Goal: Task Accomplishment & Management: Manage account settings

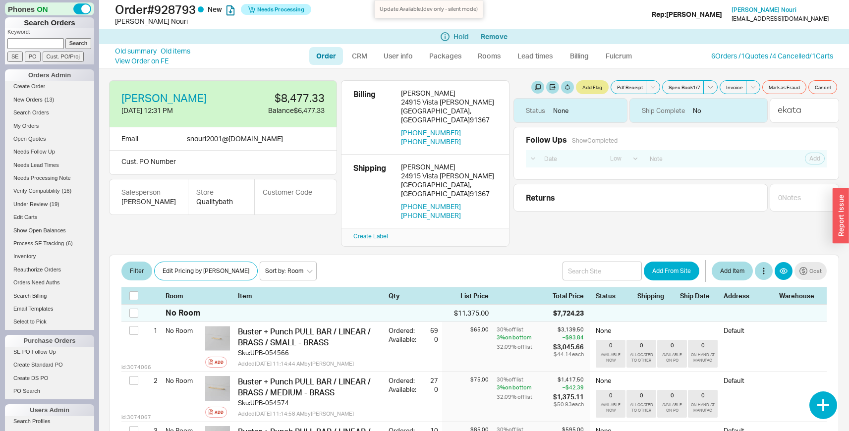
select select "LOW"
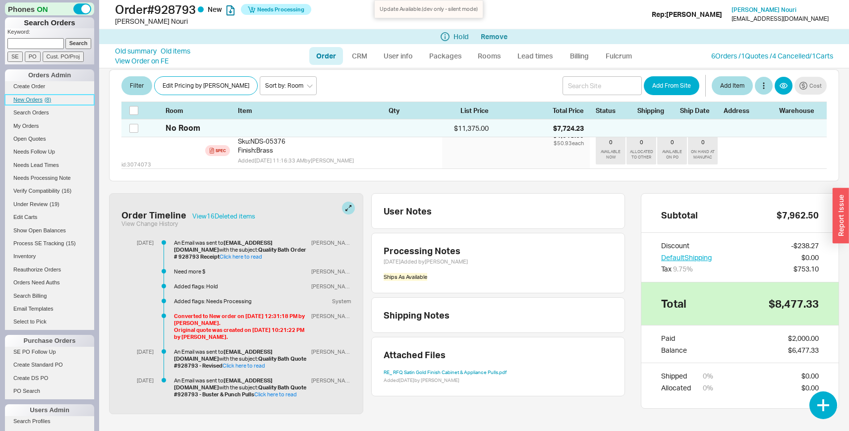
click at [42, 101] on span "New Orders" at bounding box center [27, 100] width 29 height 6
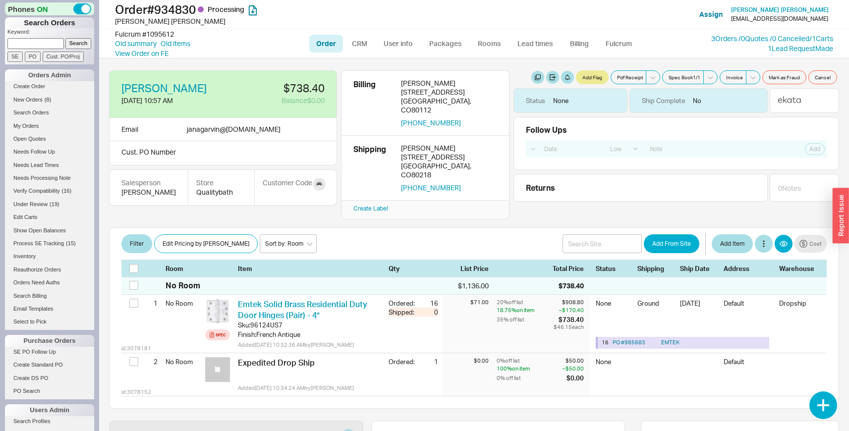
select select "LOW"
click at [785, 10] on span "Jana Garvin" at bounding box center [780, 9] width 98 height 7
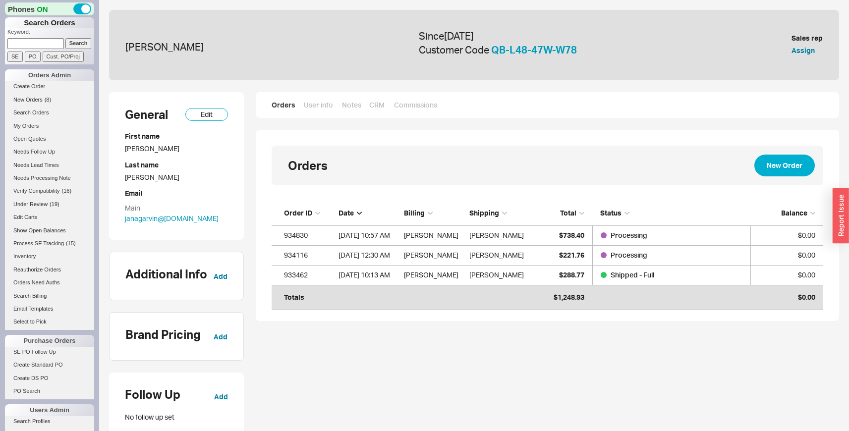
scroll to position [97, 544]
click at [322, 98] on div "Orders User info Notes CRM Commissions" at bounding box center [547, 105] width 583 height 26
click at [322, 107] on link "User info" at bounding box center [318, 105] width 30 height 10
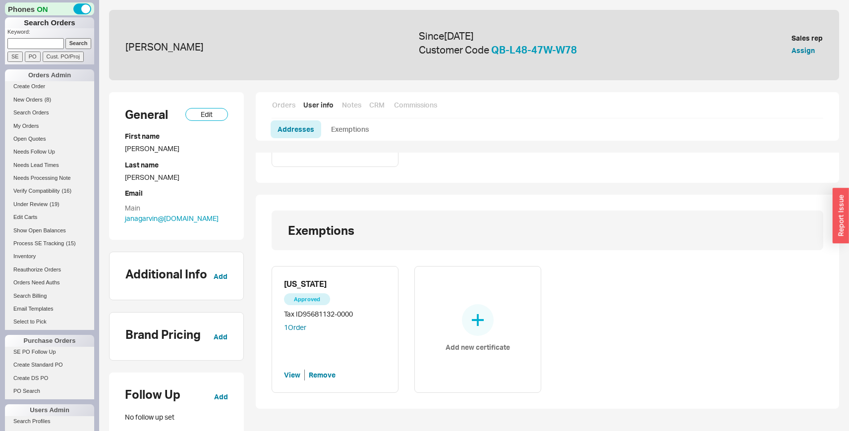
scroll to position [377, 0]
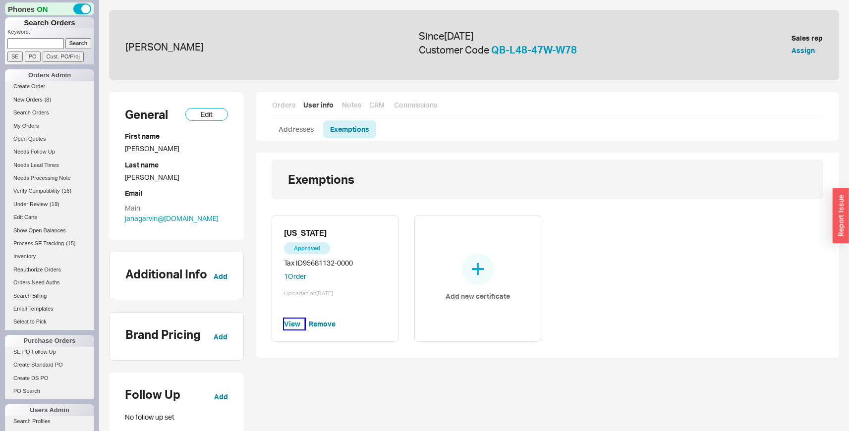
click at [292, 322] on button "View" at bounding box center [294, 324] width 21 height 11
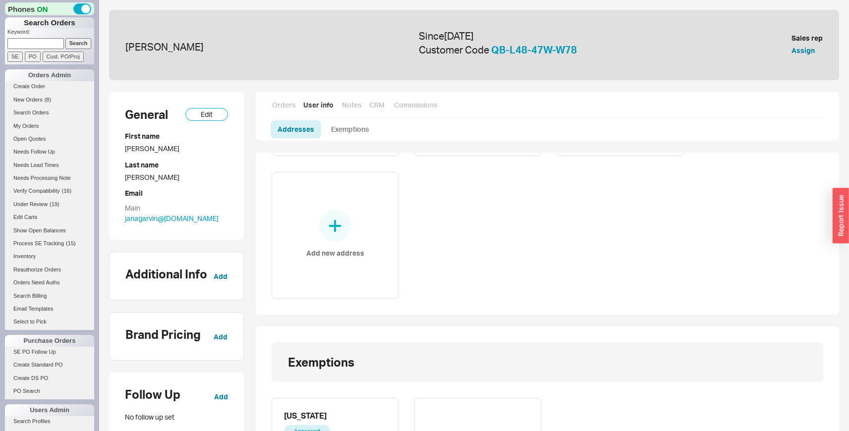
scroll to position [325, 0]
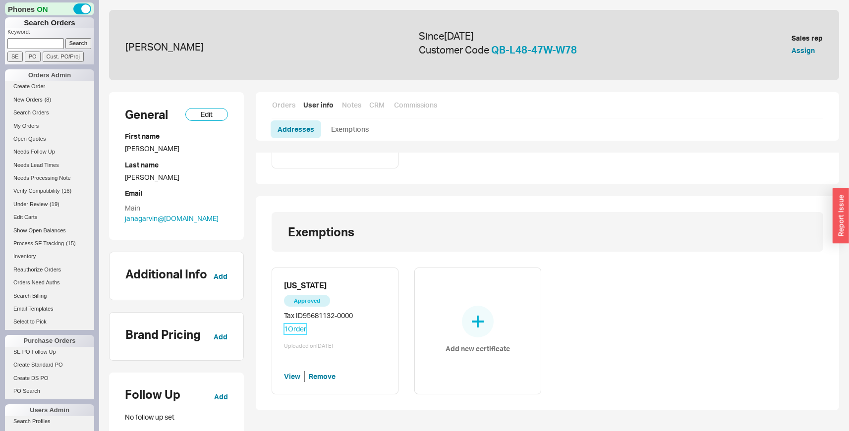
click at [294, 329] on link "1 Order" at bounding box center [295, 328] width 22 height 11
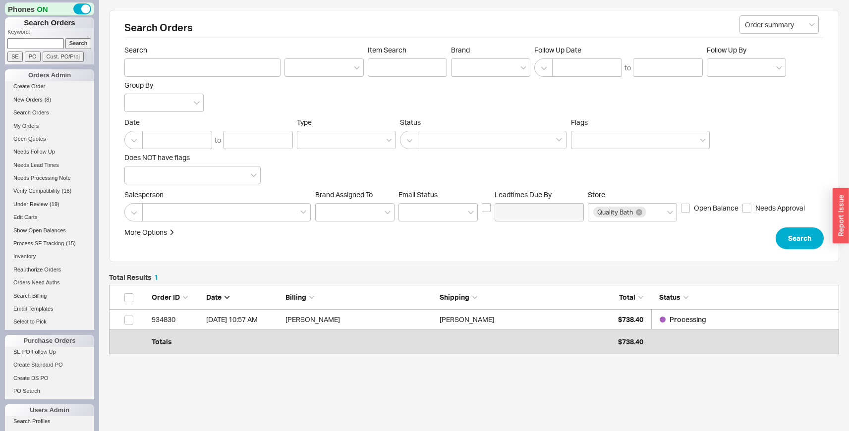
scroll to position [57, 722]
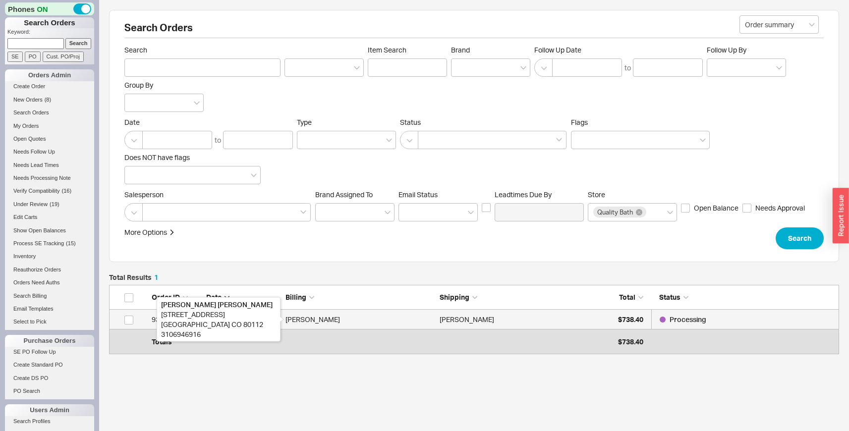
click at [297, 318] on div "Jana Garvin" at bounding box center [359, 320] width 149 height 20
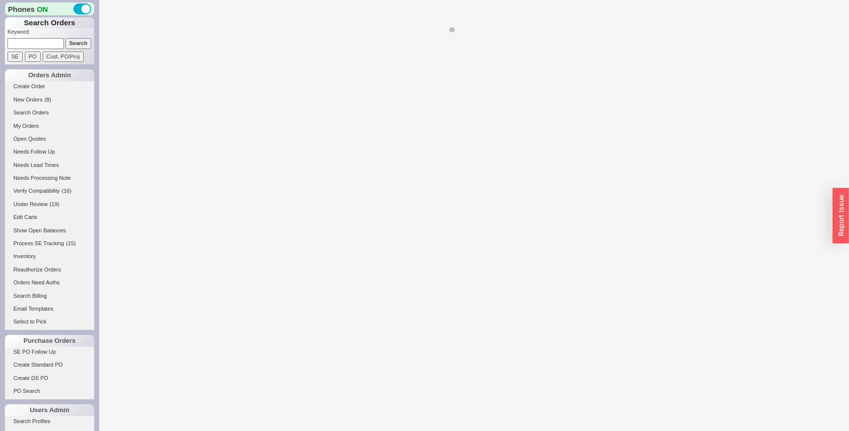
select select "LOW"
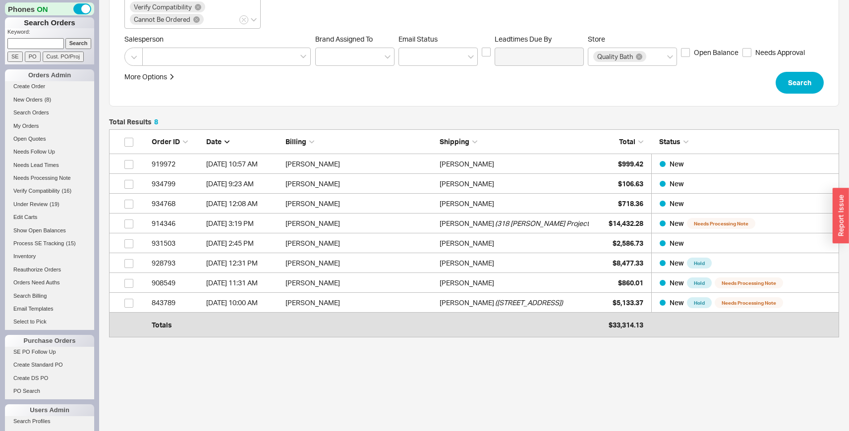
scroll to position [196, 0]
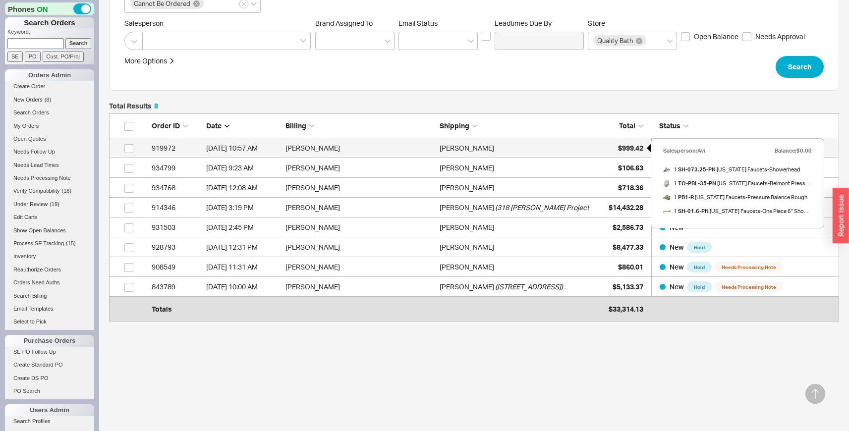
click at [615, 148] on div "$999.42" at bounding box center [618, 148] width 50 height 20
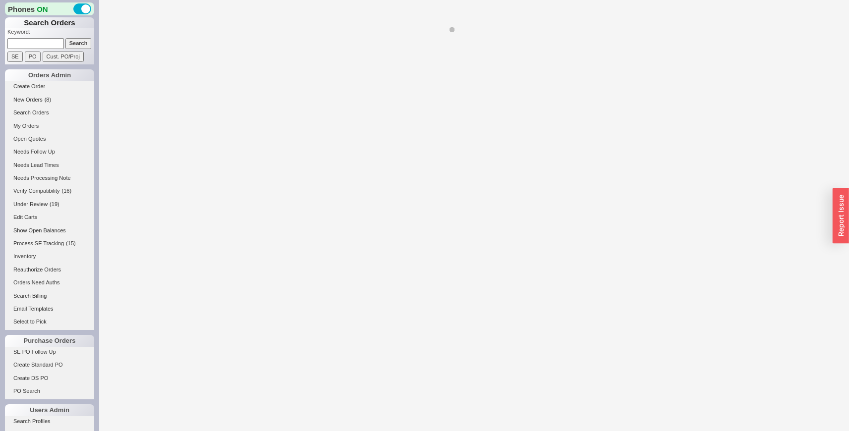
select select "LOW"
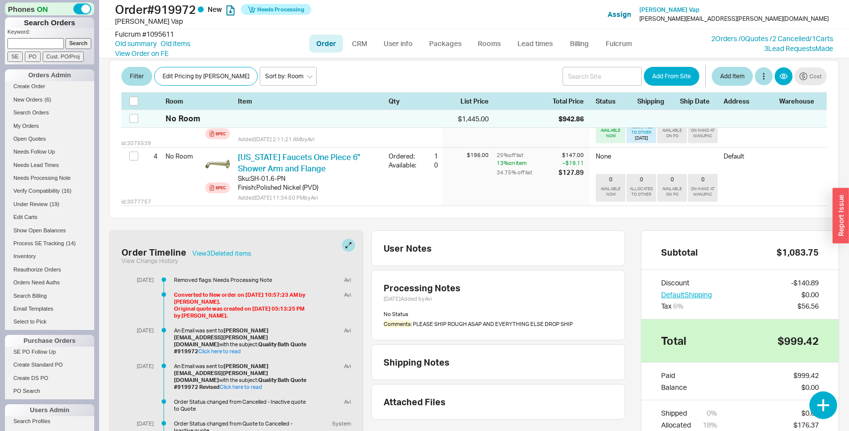
scroll to position [324, 0]
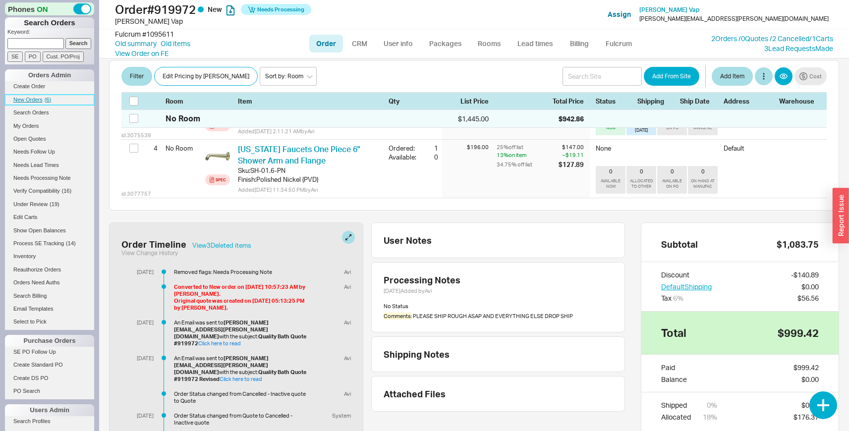
click at [47, 100] on span "( 6 )" at bounding box center [48, 100] width 6 height 6
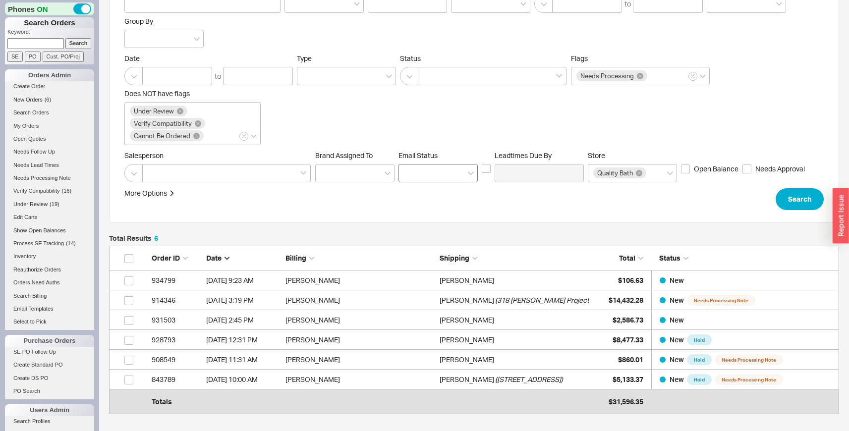
scroll to position [157, 0]
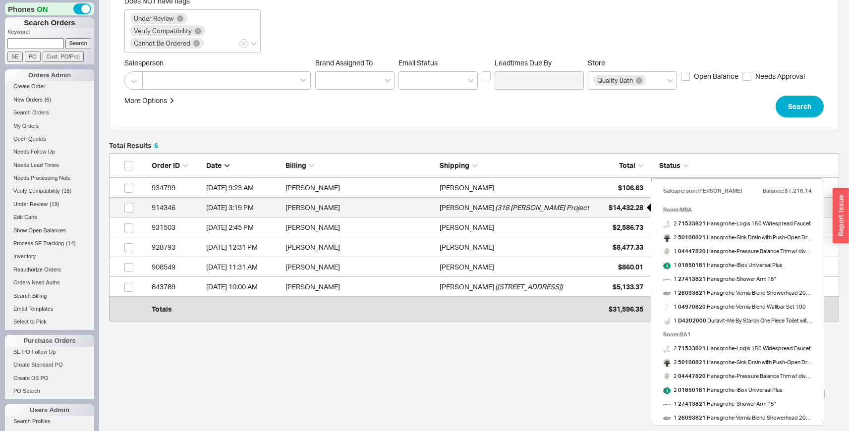
click at [615, 213] on div "$14,432.28" at bounding box center [618, 208] width 50 height 20
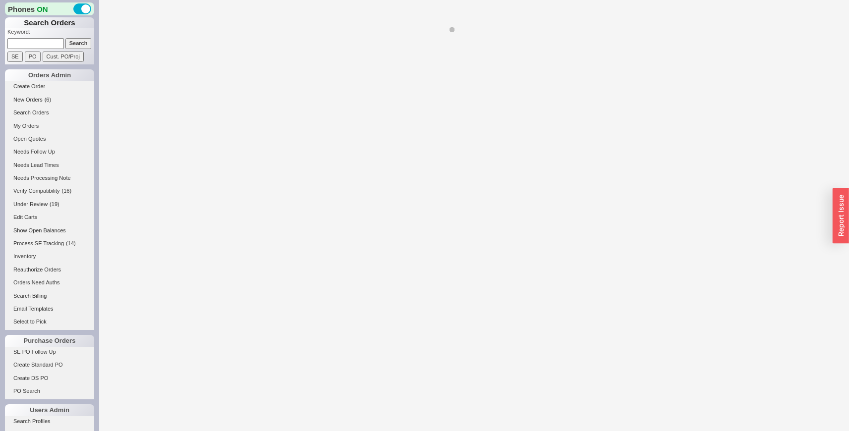
select select "LOW"
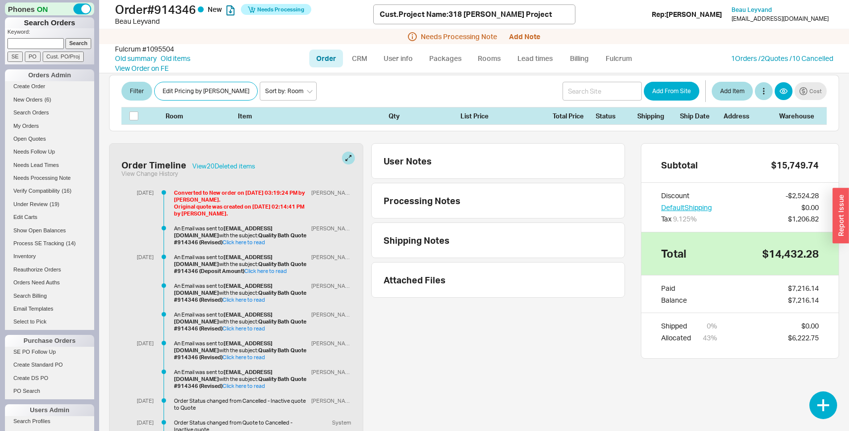
scroll to position [2821, 0]
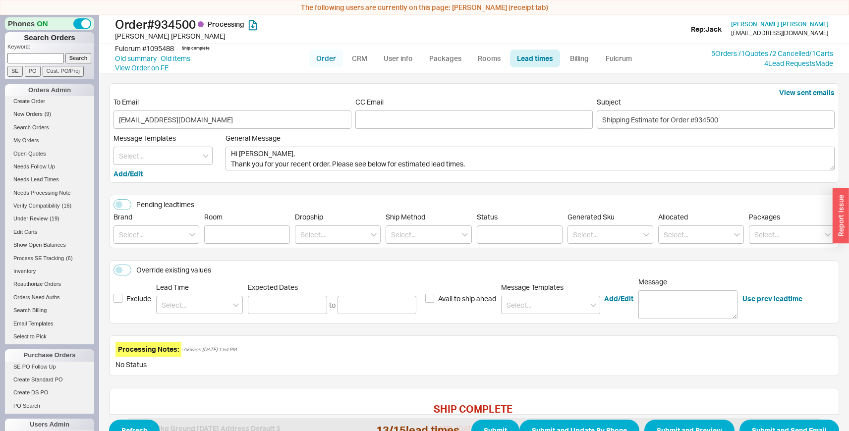
click at [328, 60] on link "Order" at bounding box center [326, 59] width 34 height 18
select select "LOW"
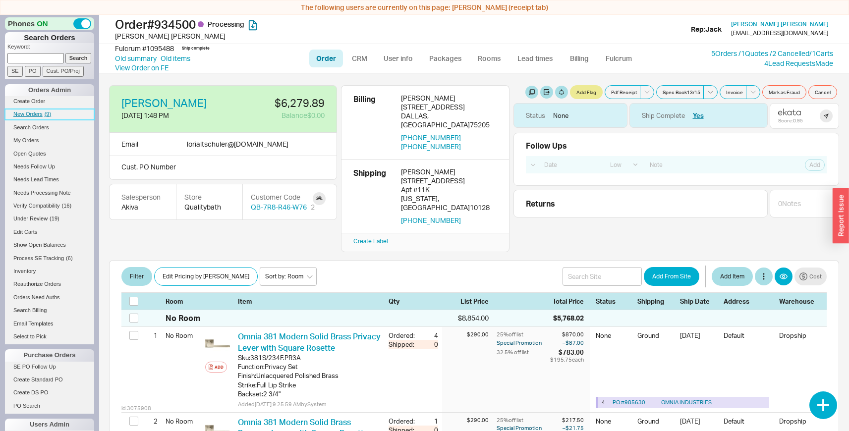
click at [50, 111] on span "( 9 )" at bounding box center [48, 114] width 6 height 6
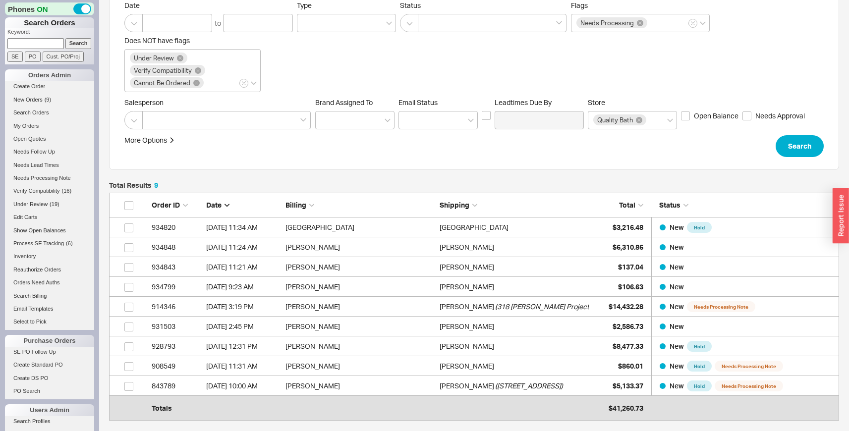
scroll to position [124, 0]
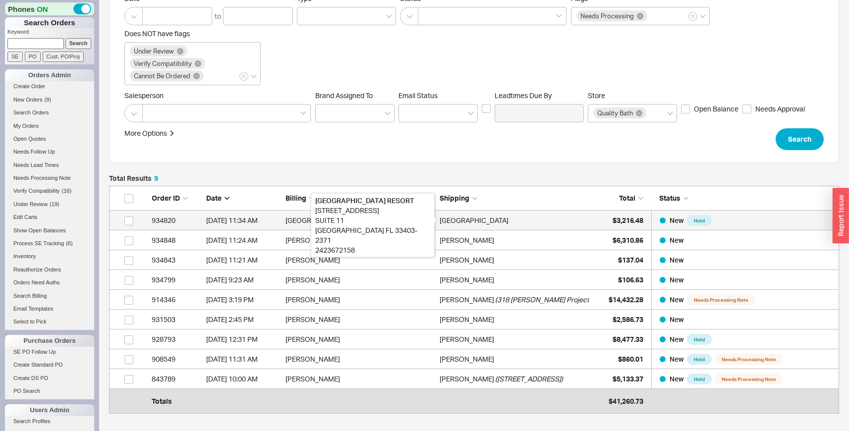
click at [502, 219] on div "ABACO BEACH RESORT" at bounding box center [473, 221] width 69 height 20
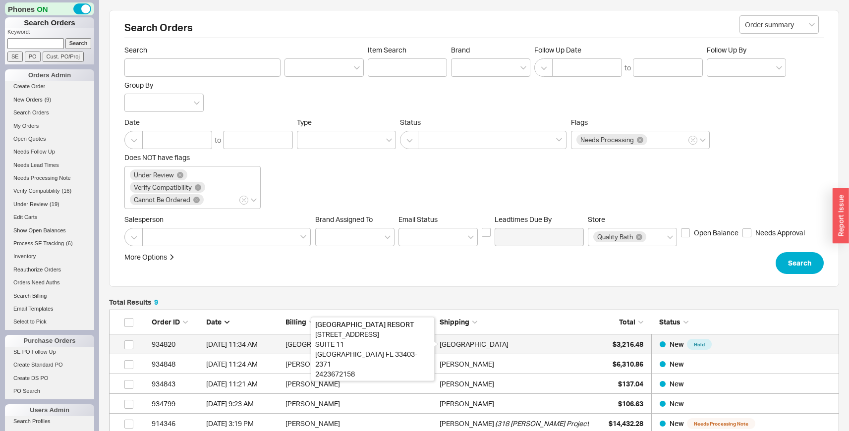
select select "LOW"
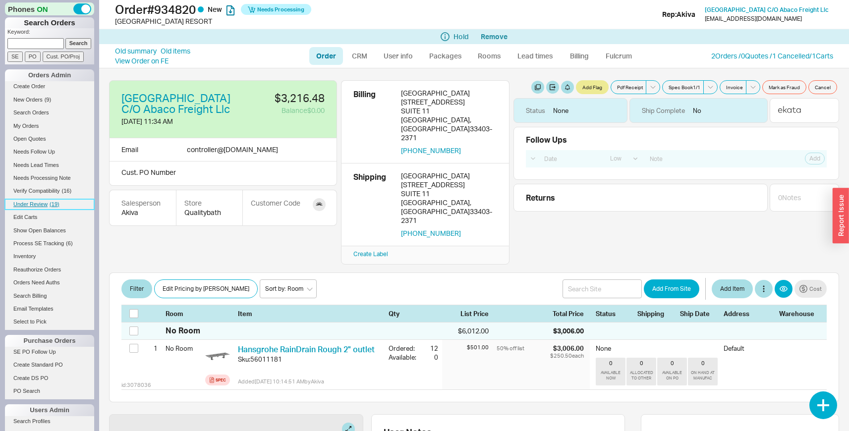
click at [53, 206] on span "( 19 )" at bounding box center [55, 204] width 10 height 6
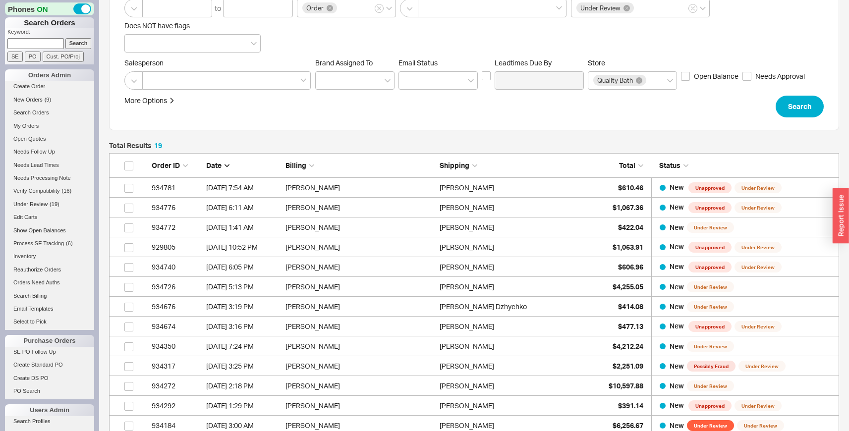
scroll to position [153, 0]
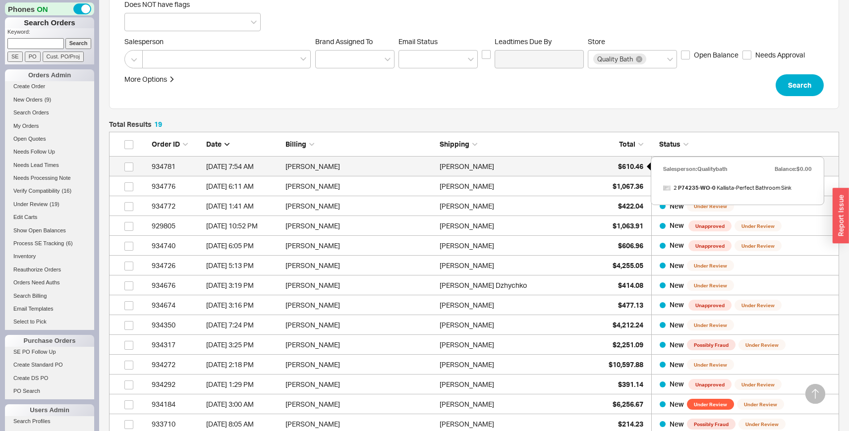
click at [632, 174] on div "$610.46" at bounding box center [618, 167] width 50 height 20
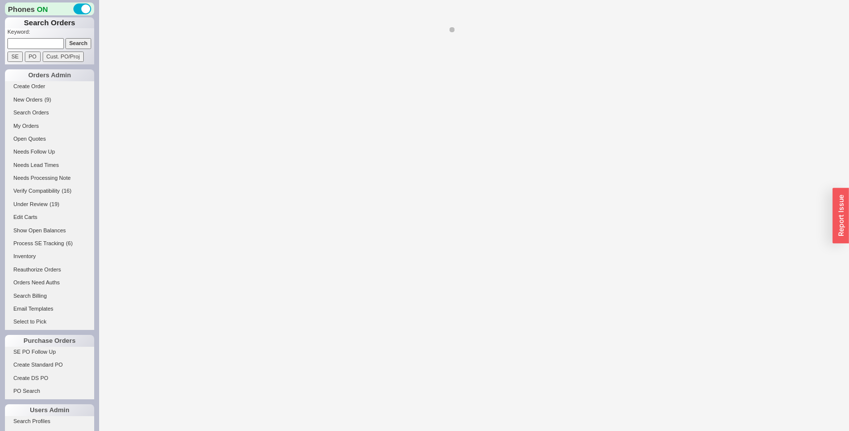
select select "LOW"
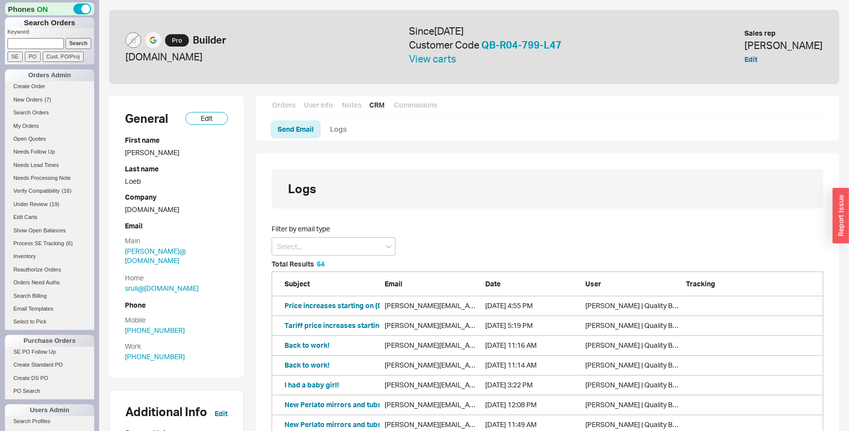
scroll to position [477, 0]
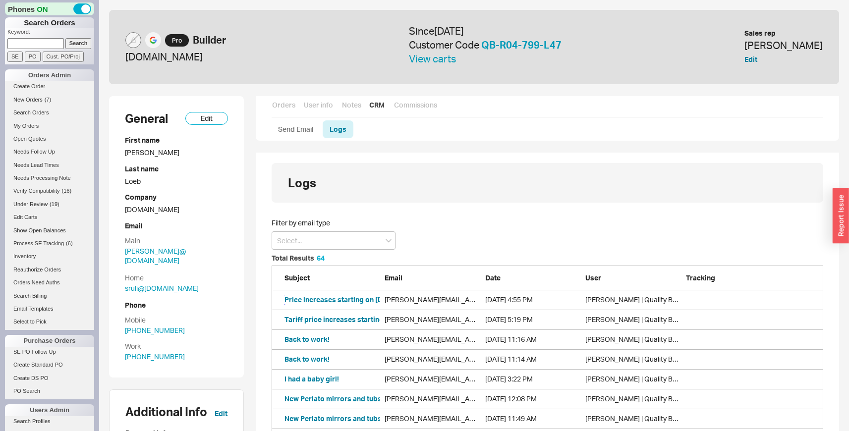
click at [332, 299] on button "Price increases starting on May 1" at bounding box center [340, 300] width 113 height 10
click at [46, 96] on link "New Orders ( 7 )" at bounding box center [49, 100] width 89 height 10
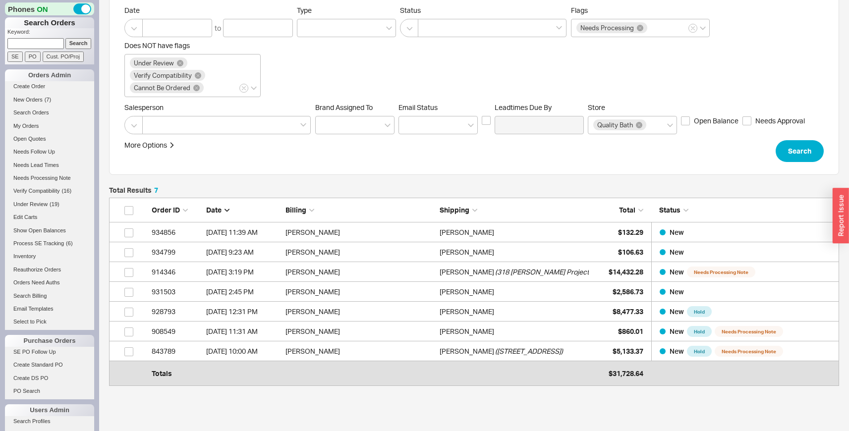
scroll to position [113, 0]
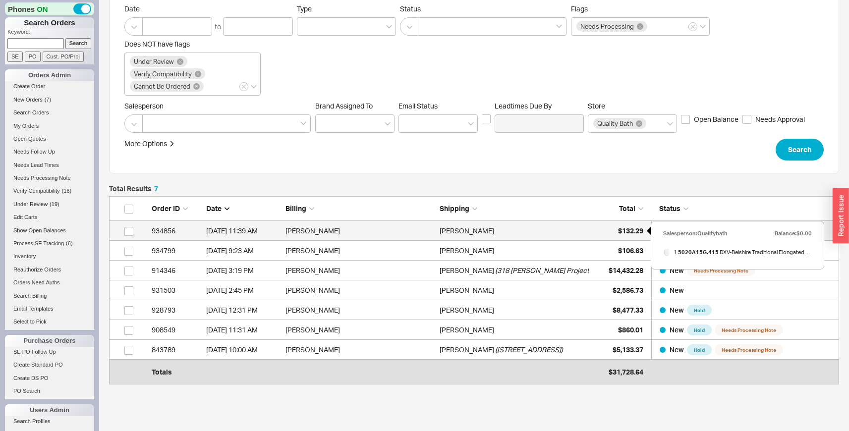
click at [605, 229] on div "$132.29" at bounding box center [618, 231] width 50 height 20
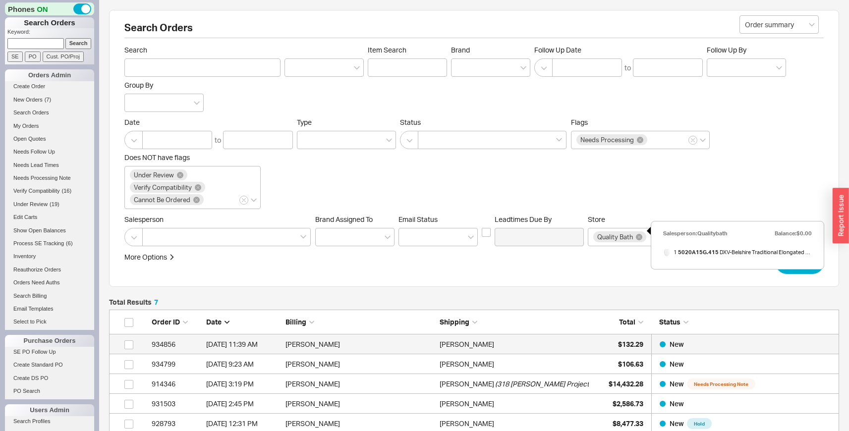
select select "LOW"
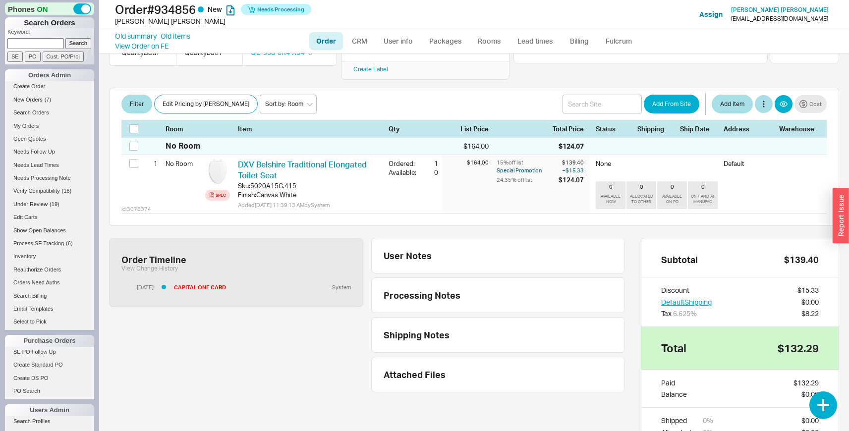
scroll to position [136, 0]
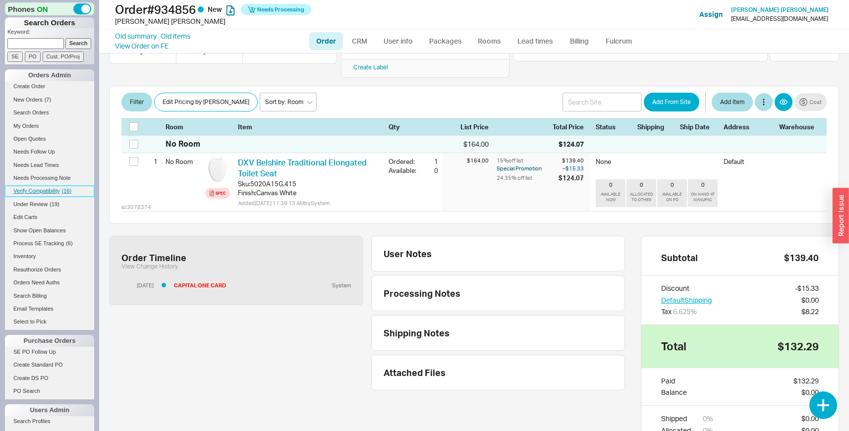
click at [46, 191] on span "Verify Compatibility" at bounding box center [36, 191] width 47 height 6
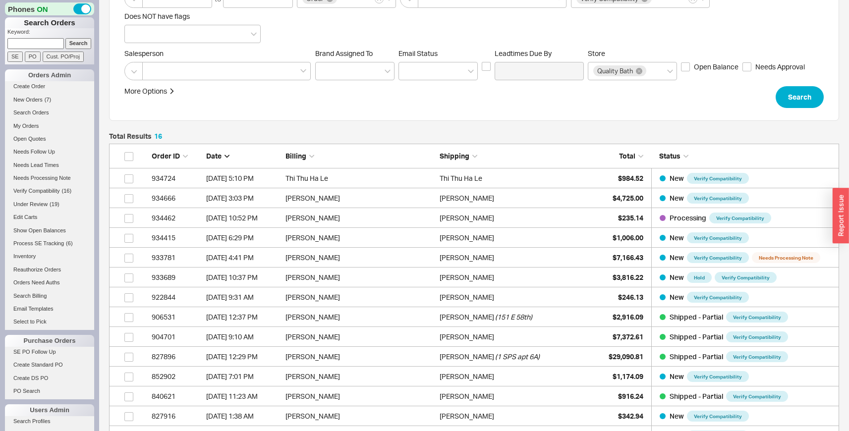
scroll to position [145, 0]
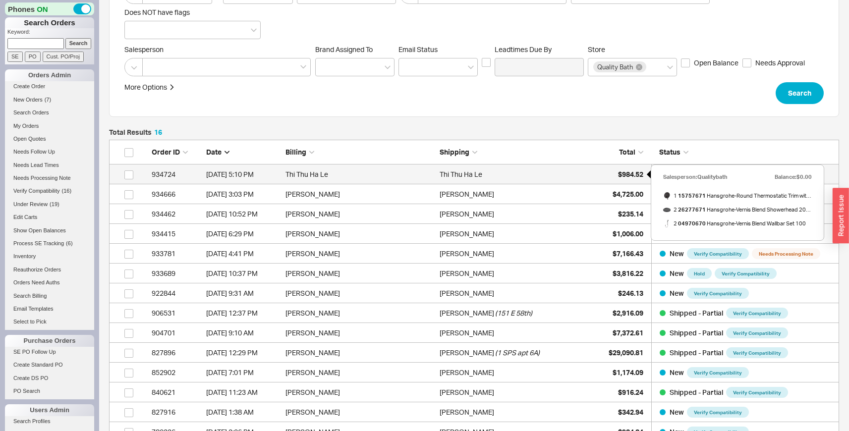
click at [613, 170] on div "$984.52" at bounding box center [618, 174] width 50 height 20
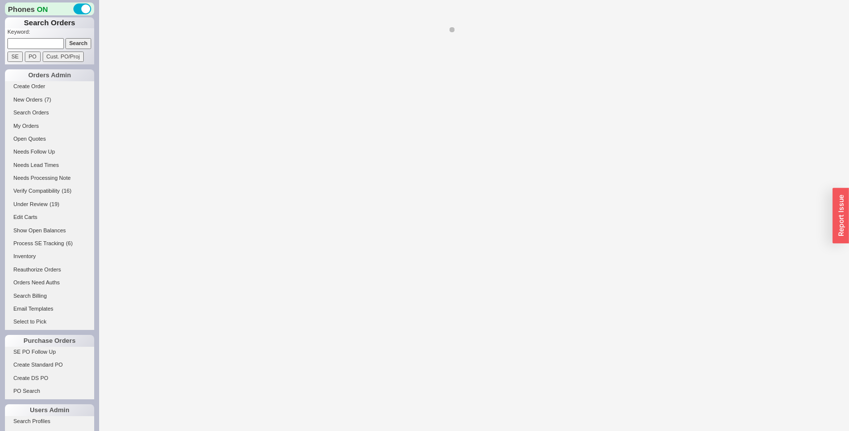
select select "LOW"
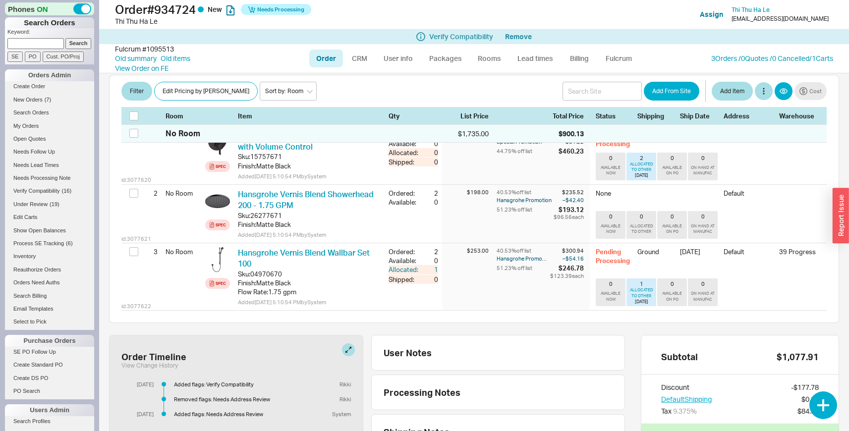
scroll to position [323, 0]
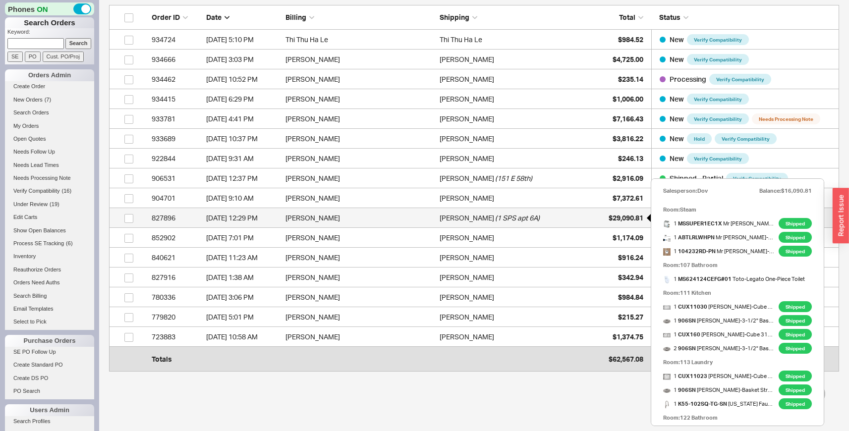
scroll to position [253, 0]
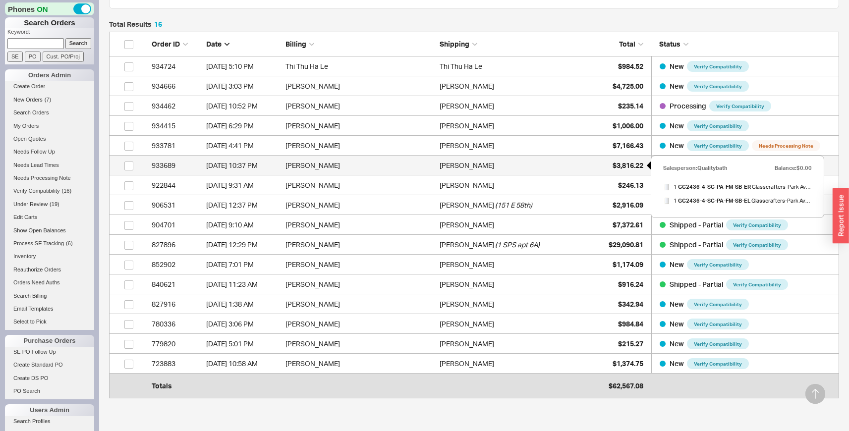
click at [631, 169] on span "$3,816.22" at bounding box center [627, 165] width 31 height 8
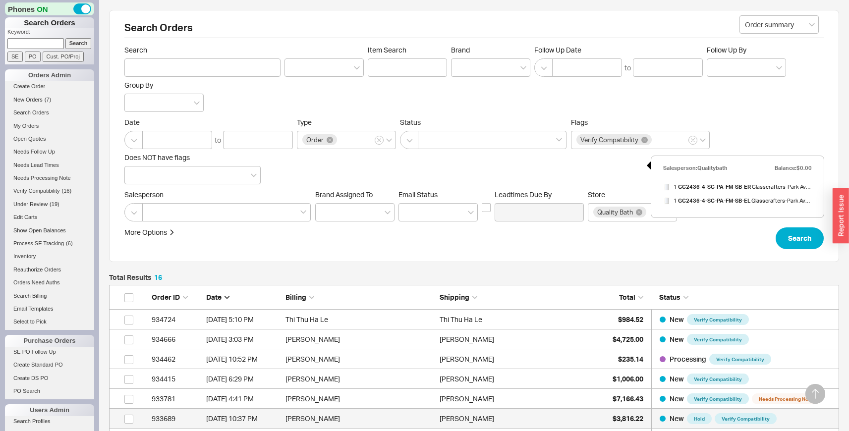
select select "LOW"
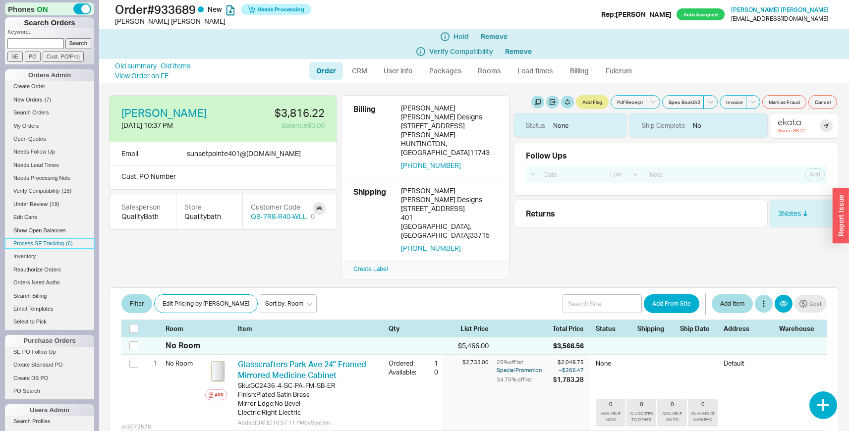
click at [52, 247] on link "Process SE Tracking ( 6 )" at bounding box center [49, 243] width 89 height 10
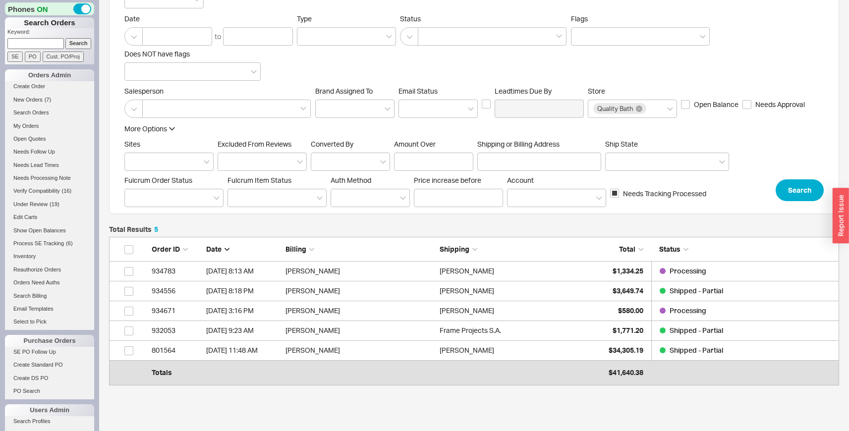
scroll to position [167, 0]
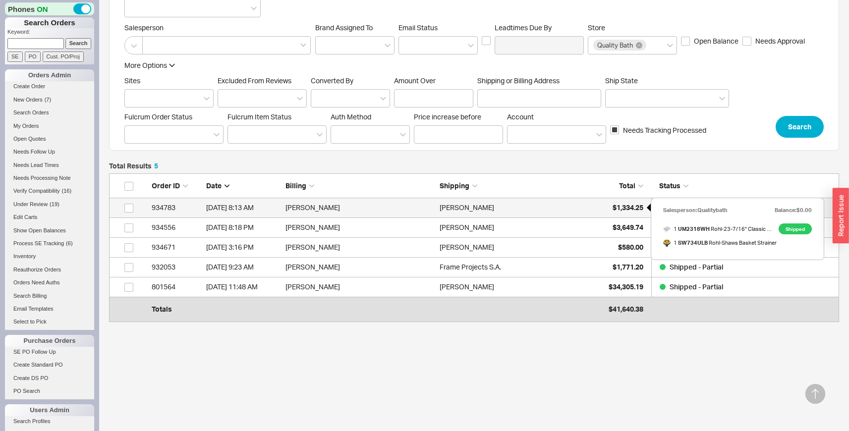
click at [618, 211] on span "$1,334.25" at bounding box center [627, 207] width 31 height 8
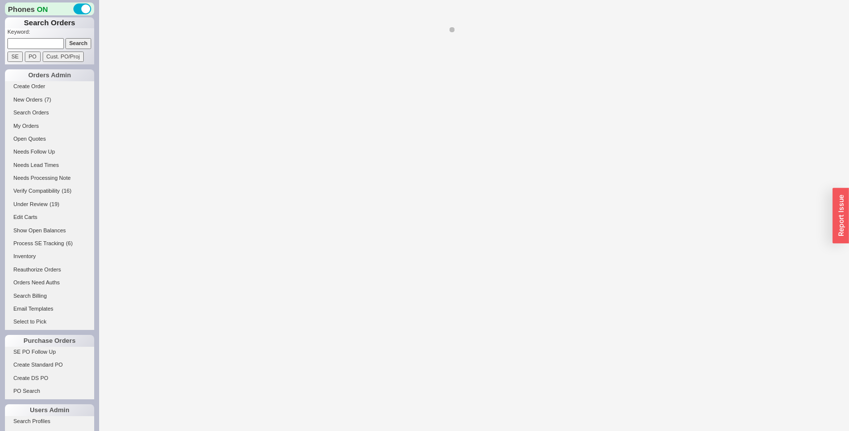
select select "LOW"
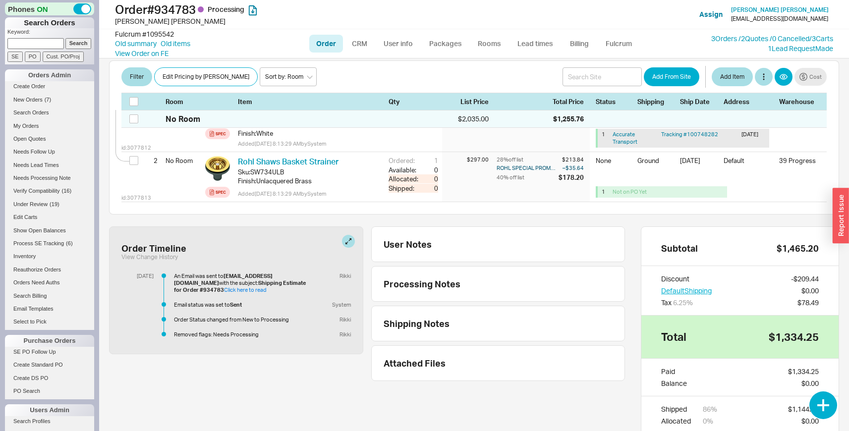
scroll to position [253, 0]
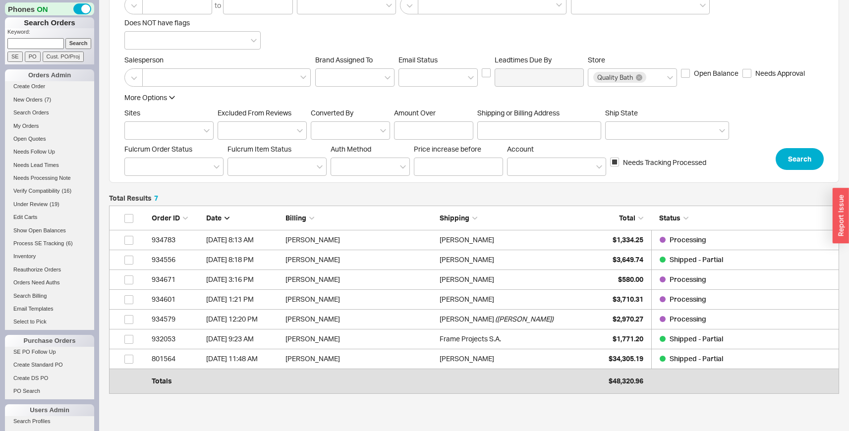
scroll to position [149, 0]
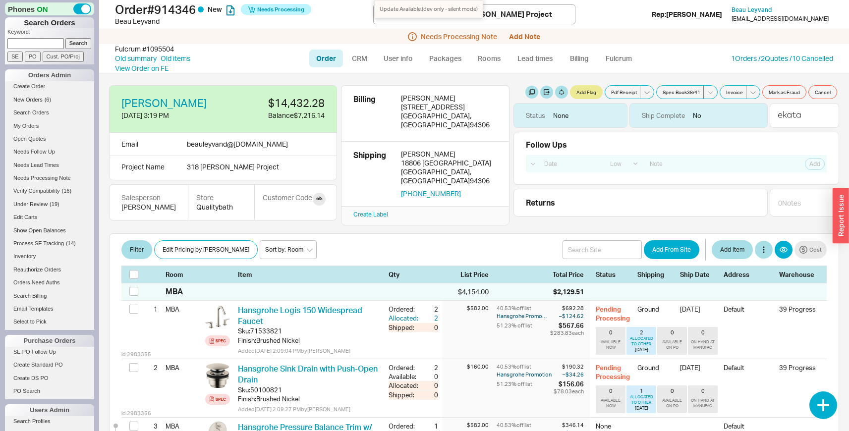
select select "LOW"
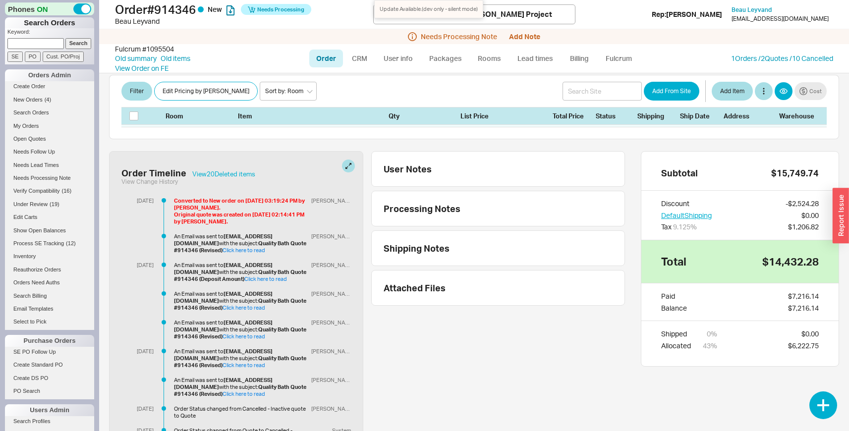
click at [43, 92] on li "Create Order" at bounding box center [49, 87] width 89 height 13
click at [39, 96] on link "New Orders ( 4 )" at bounding box center [49, 100] width 89 height 10
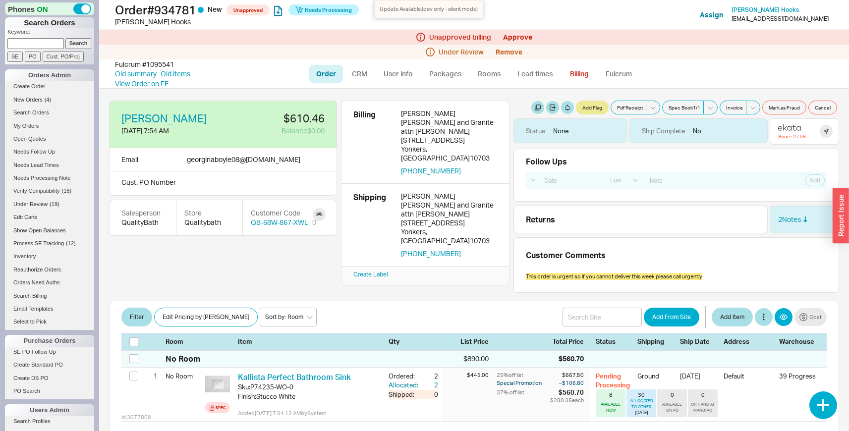
select select "LOW"
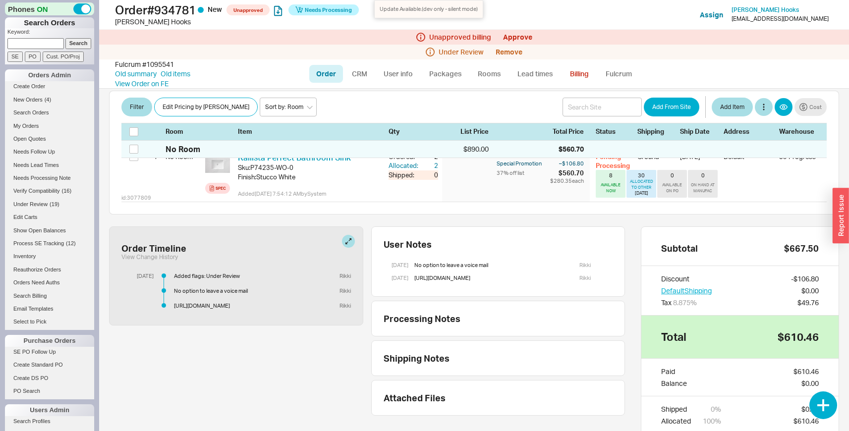
scroll to position [266, 0]
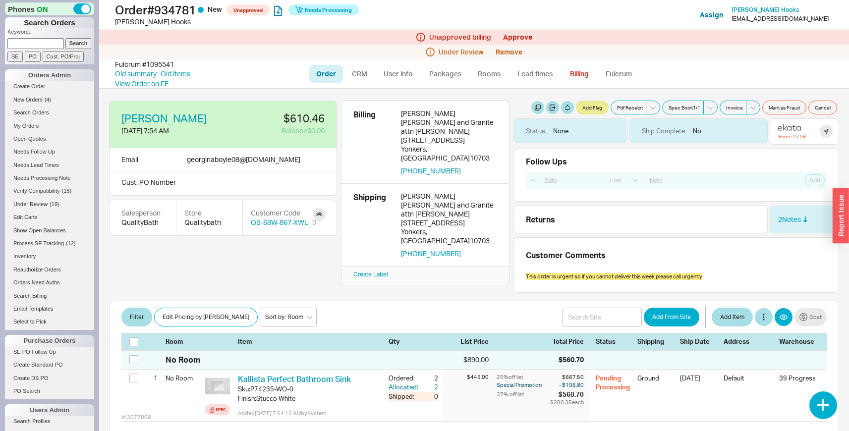
select select "LOW"
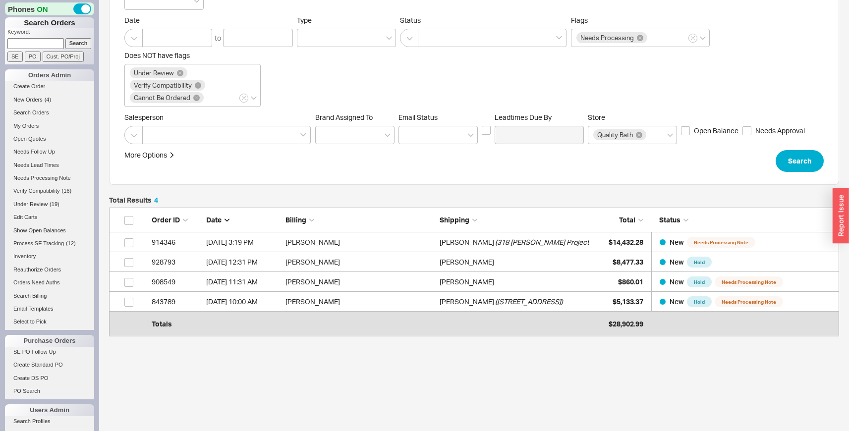
scroll to position [116, 722]
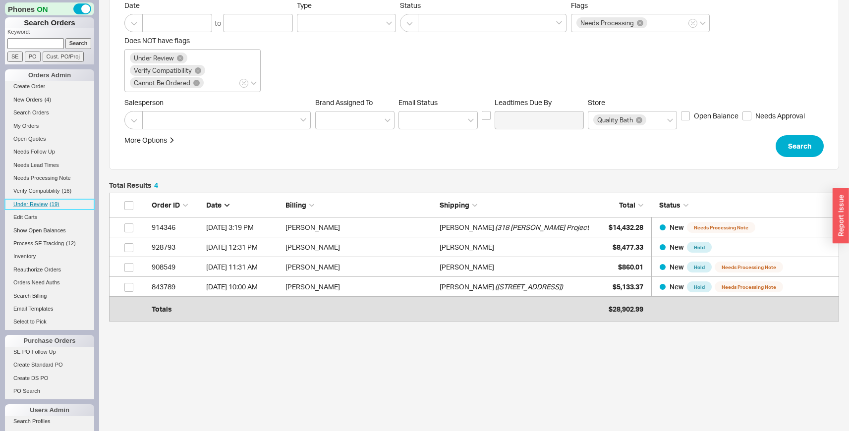
click at [50, 207] on span "( 19 )" at bounding box center [55, 204] width 10 height 6
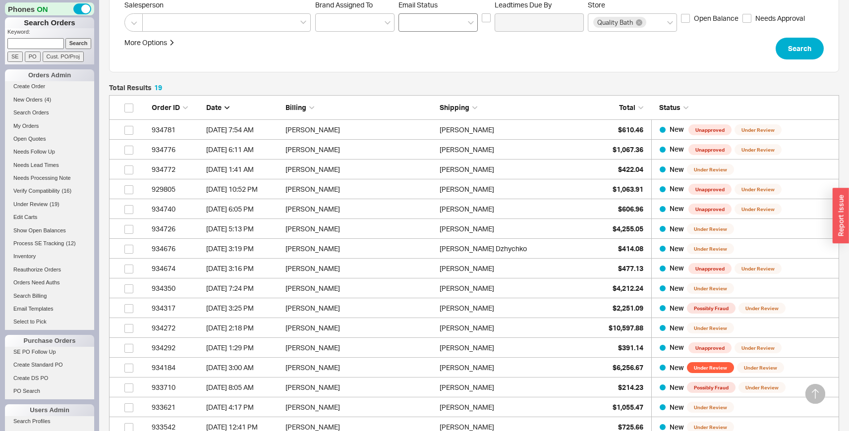
scroll to position [191, 0]
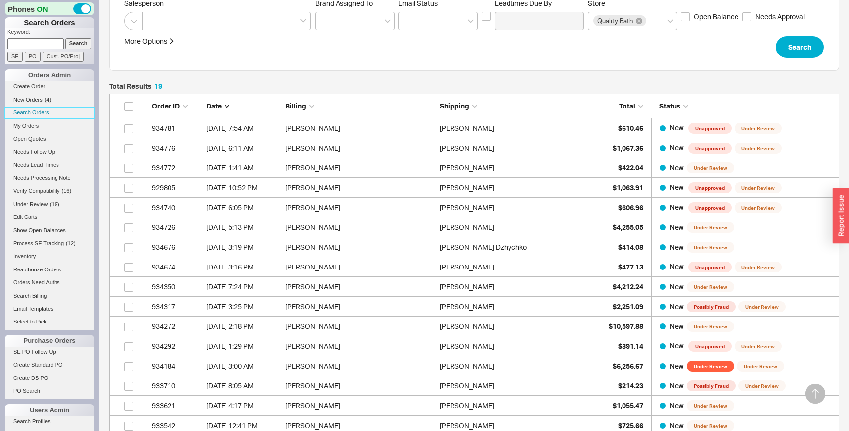
click at [40, 111] on link "Search Orders" at bounding box center [49, 112] width 89 height 10
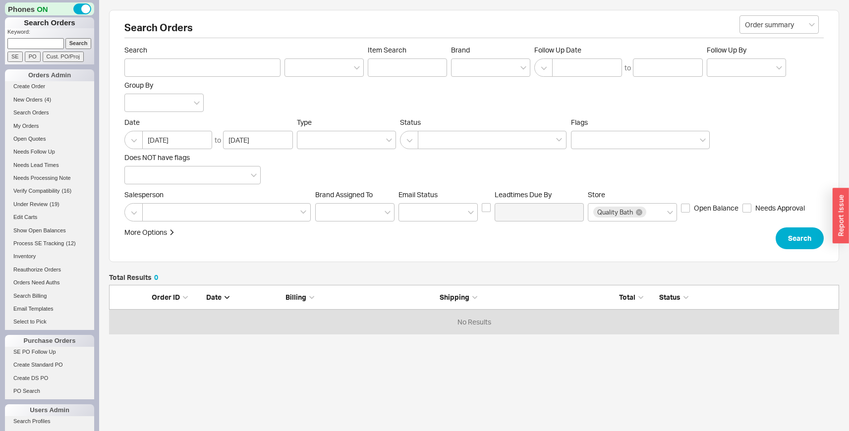
scroll to position [42, 722]
click at [443, 141] on div at bounding box center [492, 140] width 149 height 18
click at [430, 141] on input at bounding box center [426, 139] width 7 height 11
type input "pen"
click button "Search" at bounding box center [799, 238] width 48 height 22
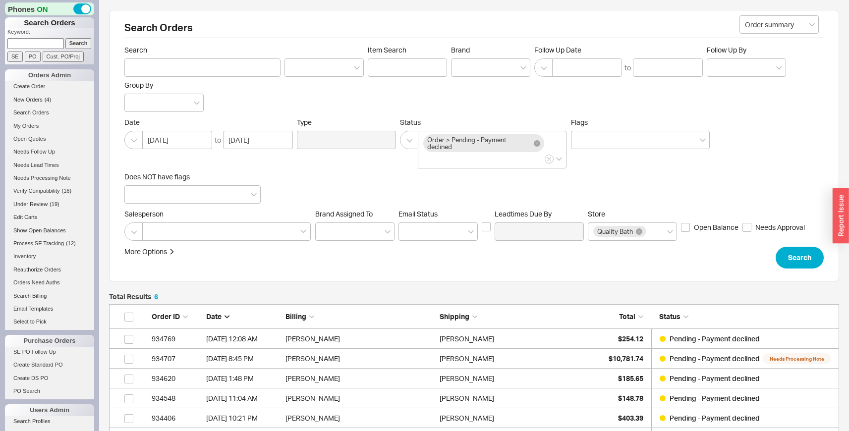
scroll to position [151, 0]
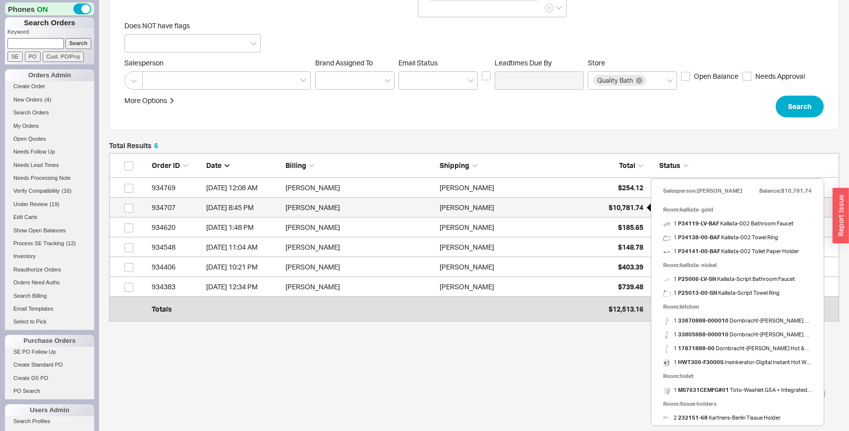
click at [623, 205] on span "$10,781.74" at bounding box center [625, 207] width 35 height 8
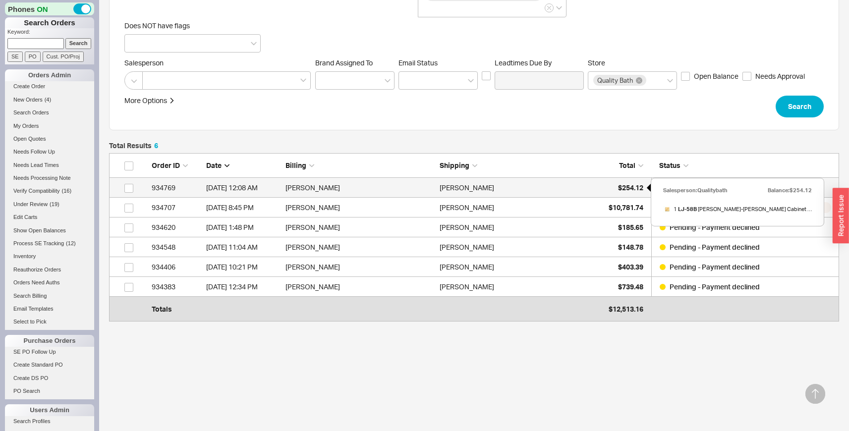
click at [629, 189] on span "$254.12" at bounding box center [630, 187] width 25 height 8
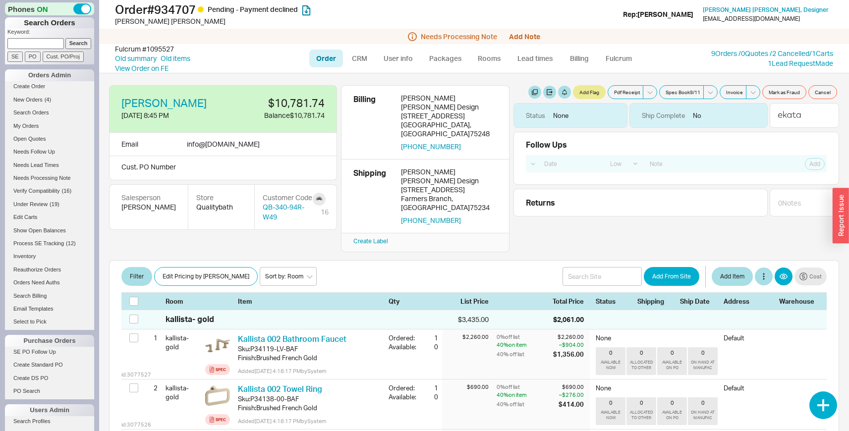
select select "LOW"
click at [798, 267] on button "Cost" at bounding box center [810, 276] width 32 height 18
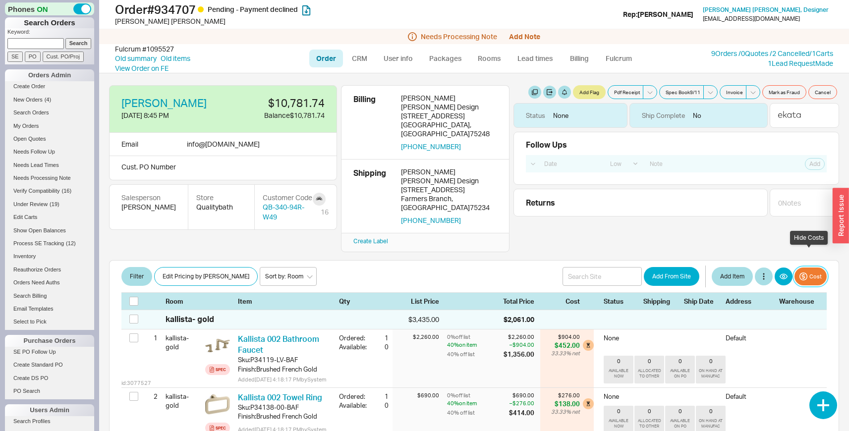
click at [813, 267] on button "Cost" at bounding box center [810, 276] width 32 height 18
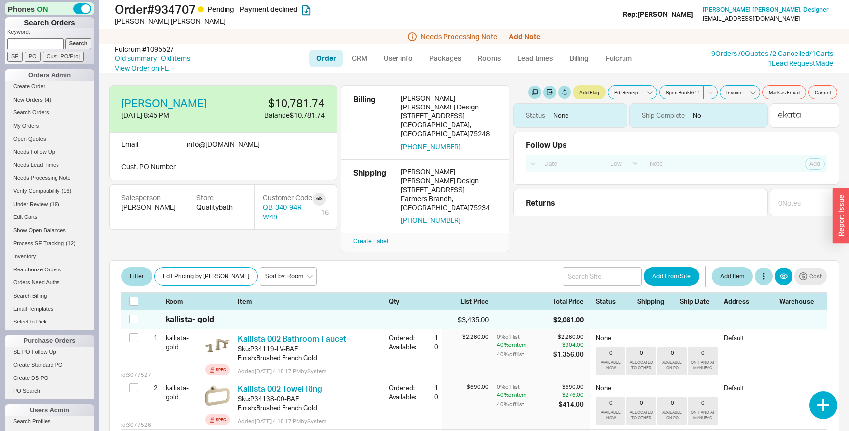
click at [490, 236] on div "[PERSON_NAME] [DATE] 8:45 PM $10,781.74 Balance $10,781.74 Email info @ [DOMAIN…" at bounding box center [473, 252] width 749 height 358
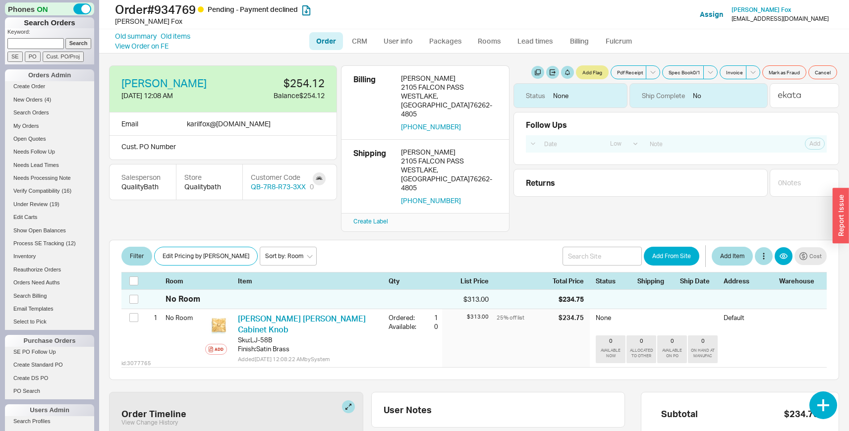
select select "LOW"
click at [31, 102] on span "New Orders" at bounding box center [27, 100] width 29 height 6
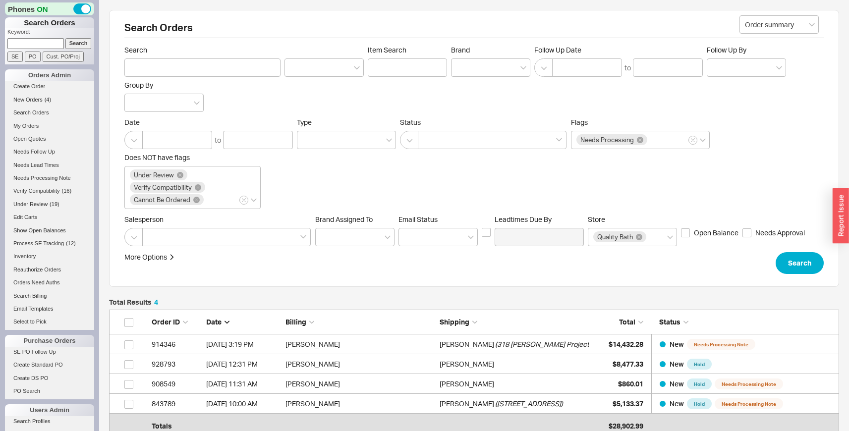
scroll to position [117, 0]
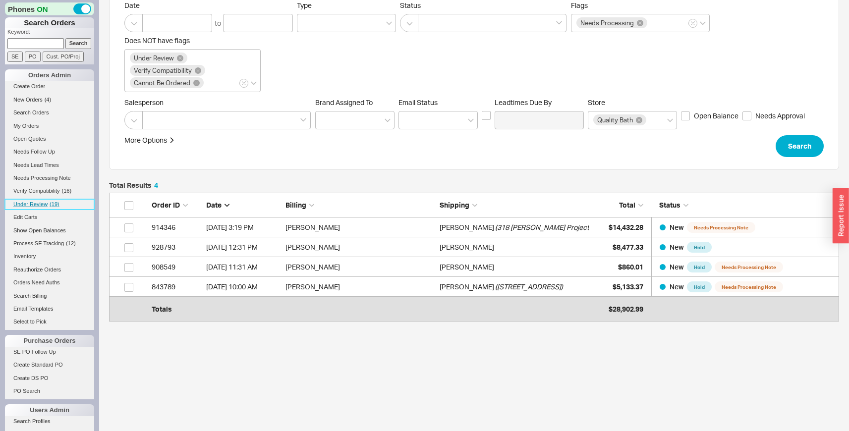
click at [47, 202] on span "Under Review" at bounding box center [30, 204] width 34 height 6
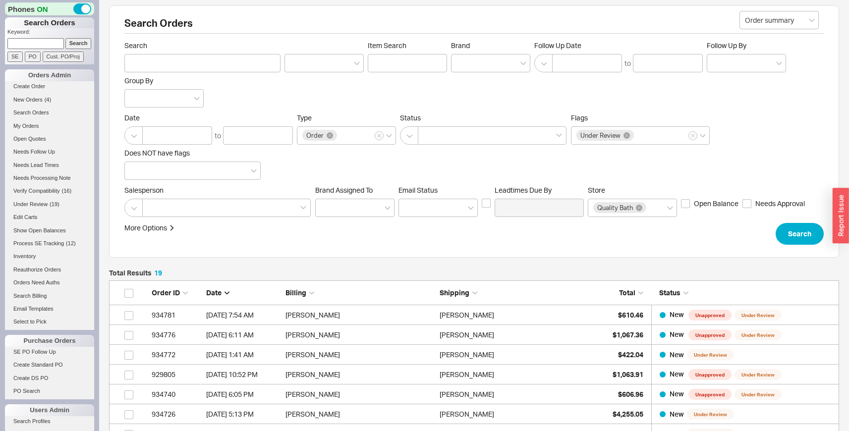
scroll to position [414, 722]
click at [45, 241] on span "Process SE Tracking" at bounding box center [38, 243] width 51 height 6
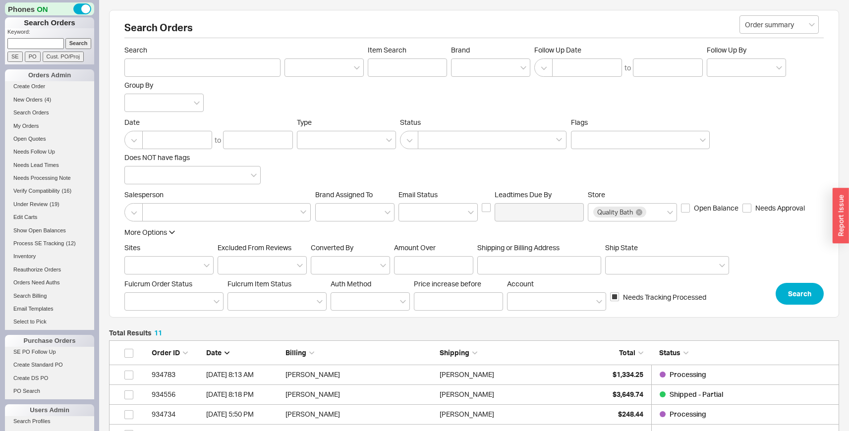
scroll to position [255, 722]
click at [51, 210] on li "Under Review ( 19 )" at bounding box center [49, 205] width 89 height 13
click at [51, 205] on span "( 19 )" at bounding box center [55, 204] width 10 height 6
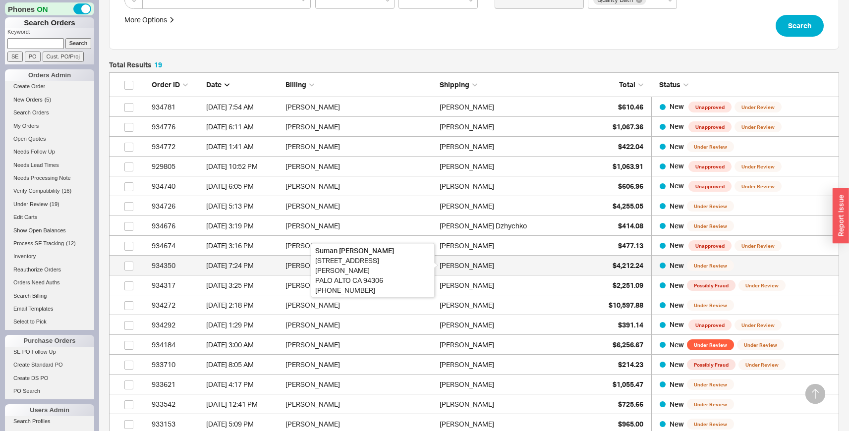
scroll to position [242, 0]
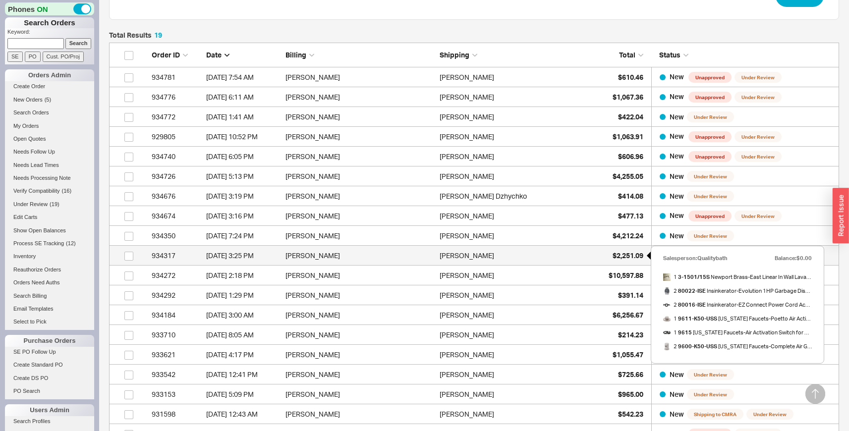
click at [602, 256] on div "$2,251.09" at bounding box center [618, 256] width 50 height 20
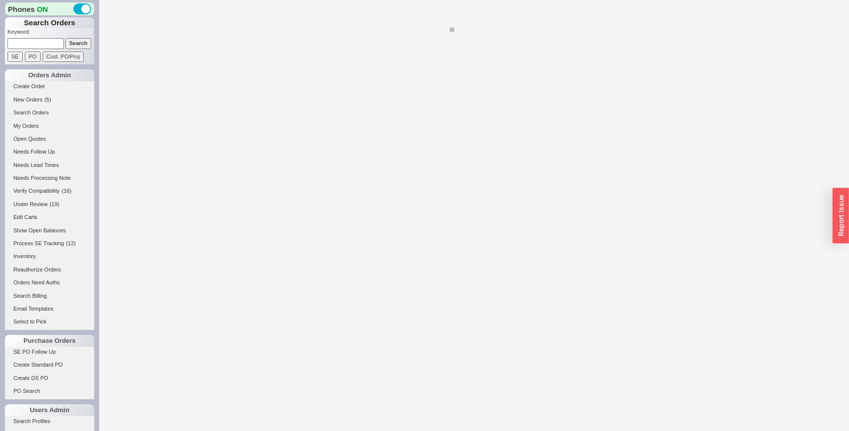
select select "LOW"
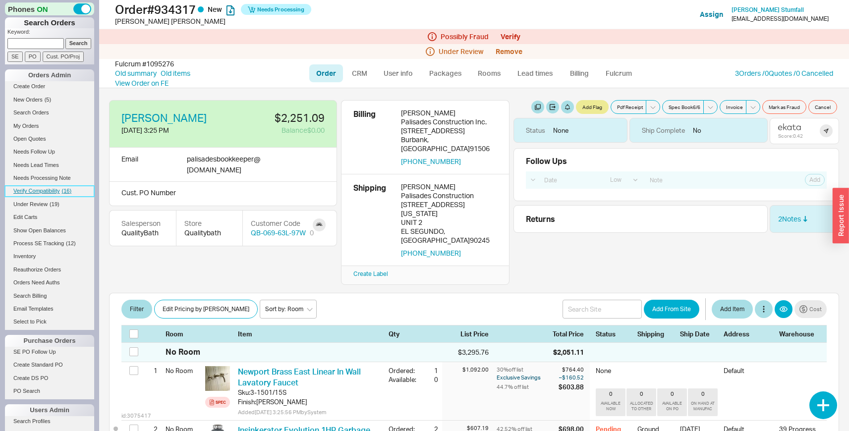
click at [40, 191] on span "Verify Compatibility" at bounding box center [36, 191] width 47 height 6
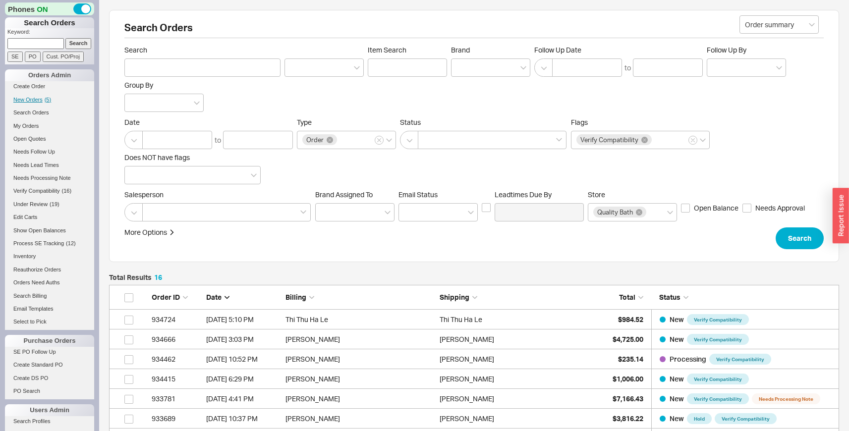
scroll to position [354, 722]
click at [39, 102] on span "New Orders" at bounding box center [27, 100] width 29 height 6
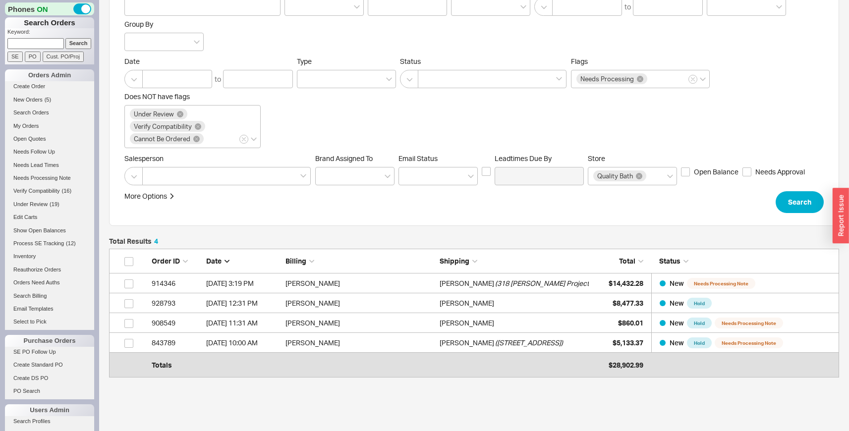
scroll to position [117, 0]
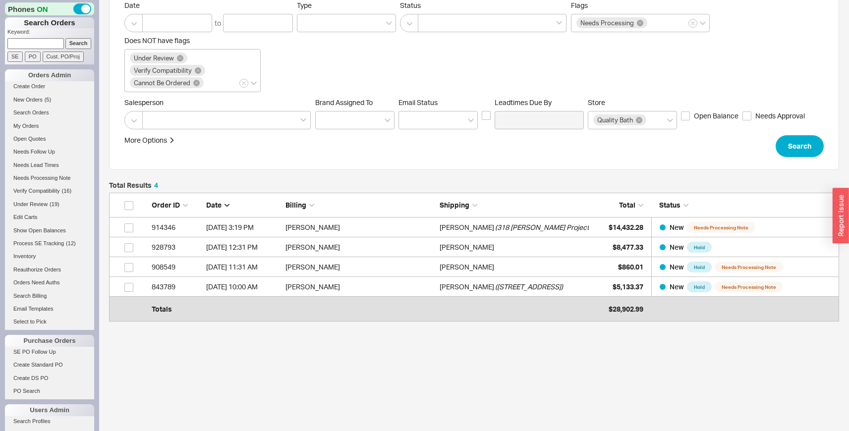
click at [329, 182] on div "Total Results 4" at bounding box center [474, 187] width 730 height 11
click at [30, 111] on link "Search Orders" at bounding box center [49, 112] width 89 height 10
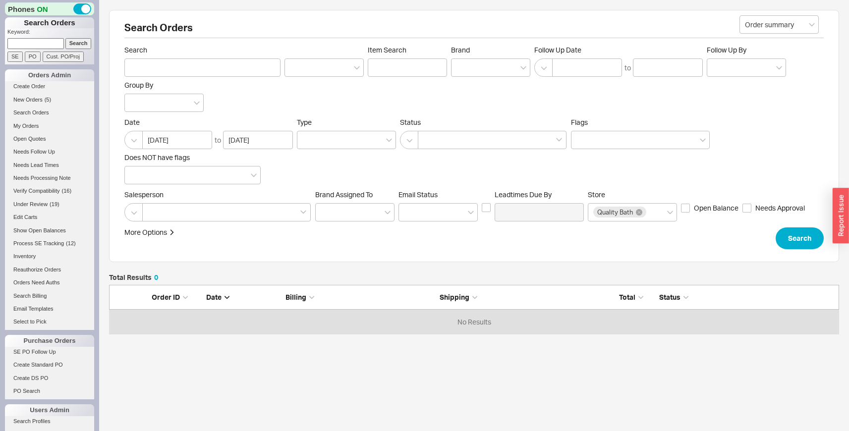
scroll to position [42, 722]
click at [462, 144] on div at bounding box center [492, 140] width 149 height 18
click at [430, 144] on input at bounding box center [426, 139] width 7 height 11
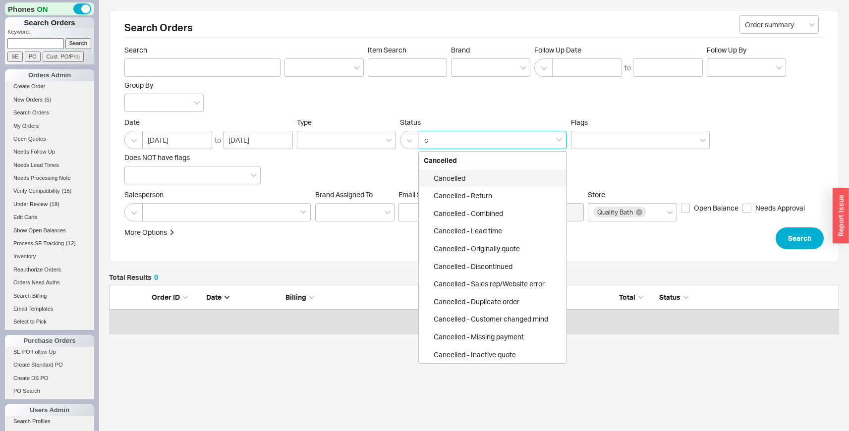
type input "ca"
click at [468, 175] on div "Cancelled" at bounding box center [493, 178] width 148 height 18
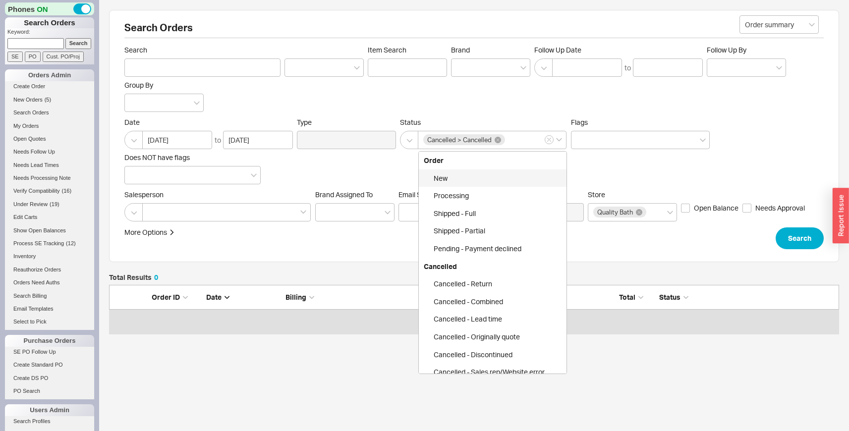
click at [641, 125] on span "Flags" at bounding box center [640, 122] width 139 height 9
click at [583, 134] on input "Flags" at bounding box center [579, 139] width 7 height 11
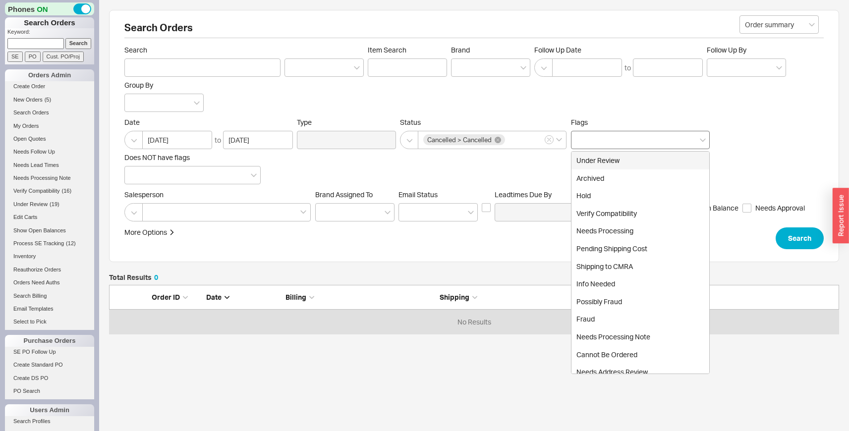
click at [624, 139] on div at bounding box center [640, 140] width 139 height 18
click at [583, 139] on input "Flags Under Review Archived Hold Verify Compatibility Needs Processing Pending …" at bounding box center [579, 139] width 7 height 11
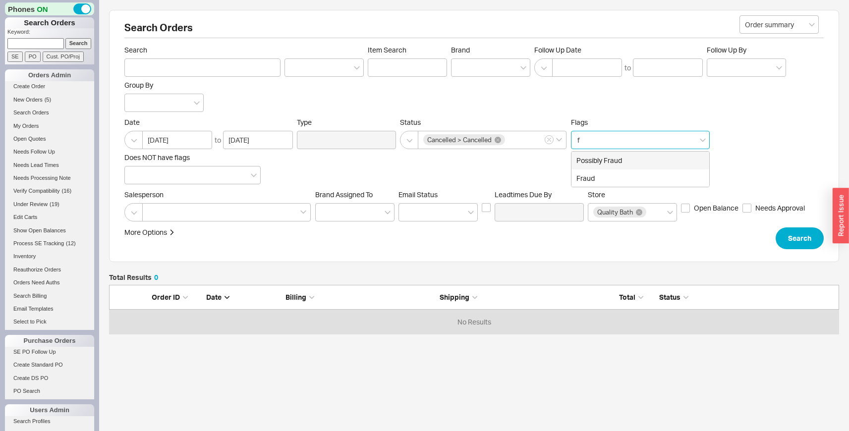
type input "fr"
click at [627, 182] on div "Fraud" at bounding box center [640, 178] width 138 height 18
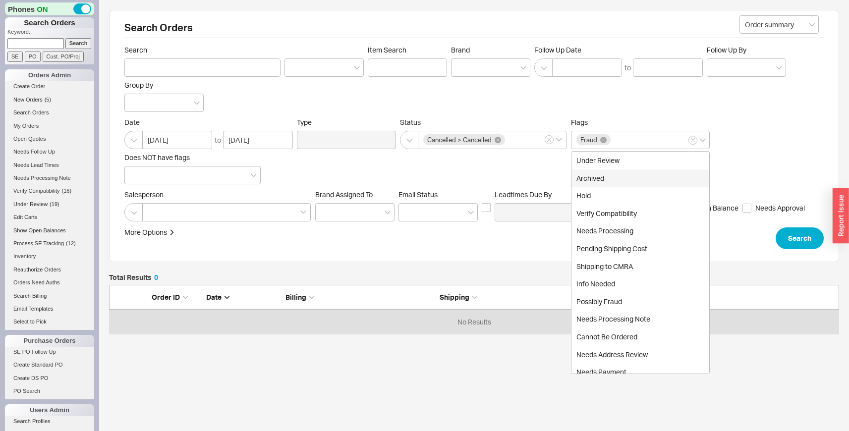
click at [813, 156] on div "Date 07/19/2025 to 08/20/2025 Type Status Cancelled > Cancelled Flags Fraud Und…" at bounding box center [473, 151] width 699 height 66
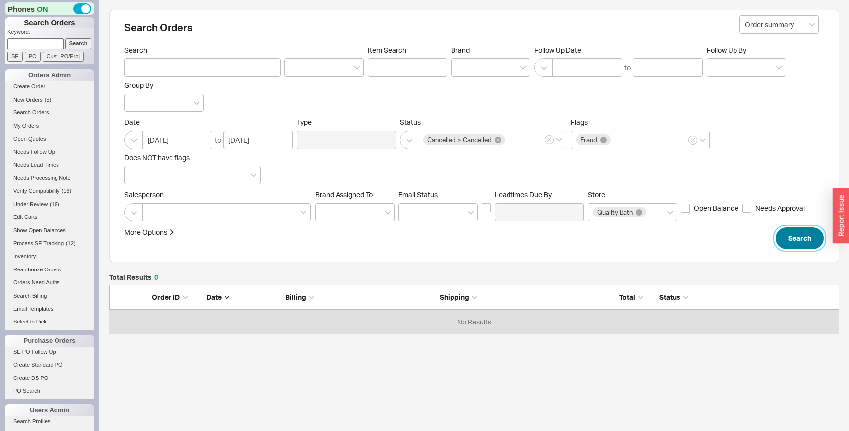
click at [813, 233] on button "Search" at bounding box center [799, 238] width 48 height 22
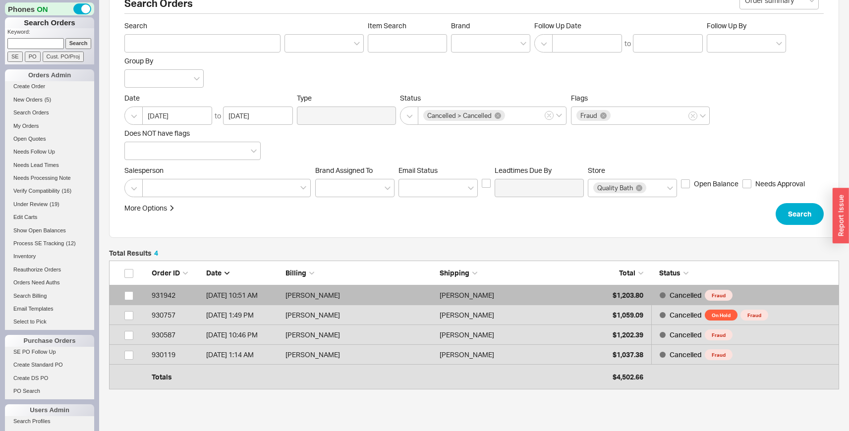
click at [573, 290] on div "Charles Pitts" at bounding box center [513, 295] width 149 height 20
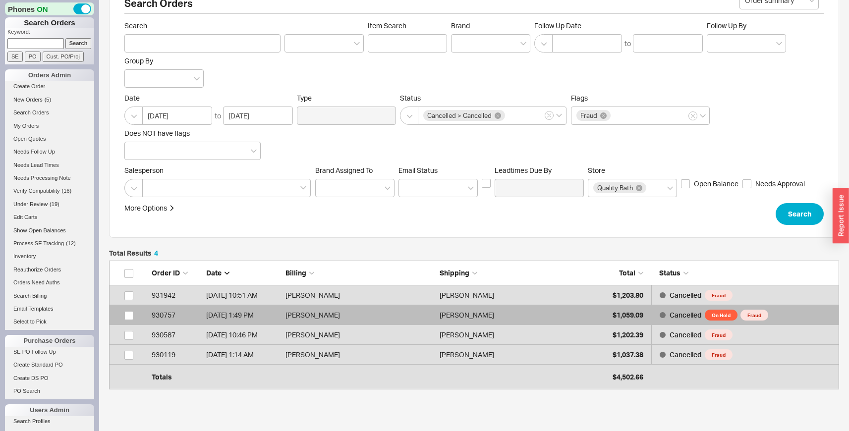
click at [568, 310] on div "Terry Wall" at bounding box center [513, 315] width 149 height 20
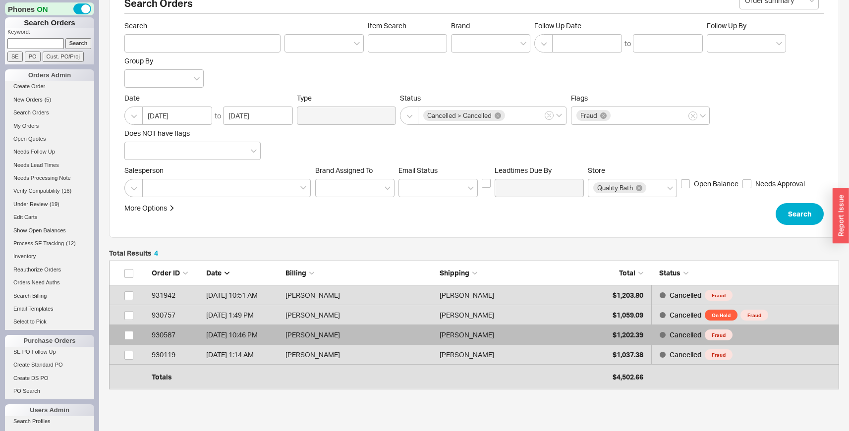
click at [560, 330] on div "Kristi Berlt" at bounding box center [513, 335] width 149 height 20
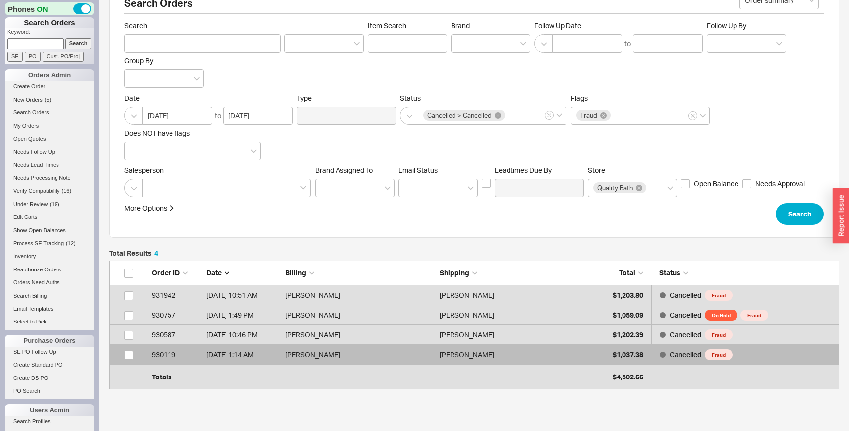
click at [552, 351] on div "Constance Smith-Hartman" at bounding box center [513, 355] width 149 height 20
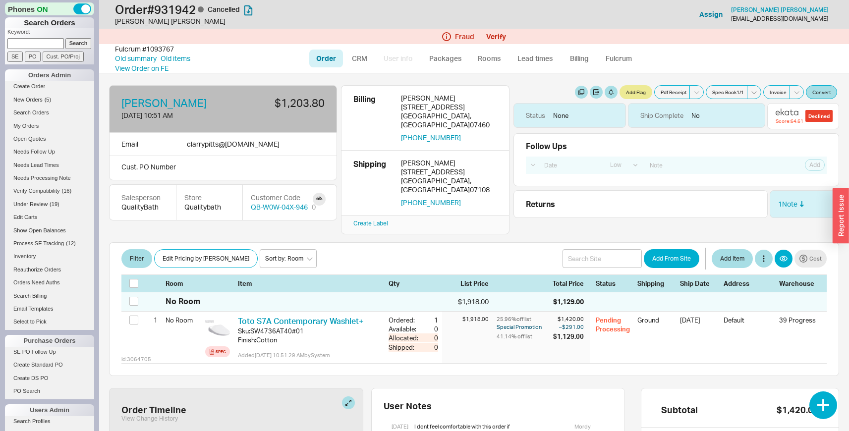
select select "LOW"
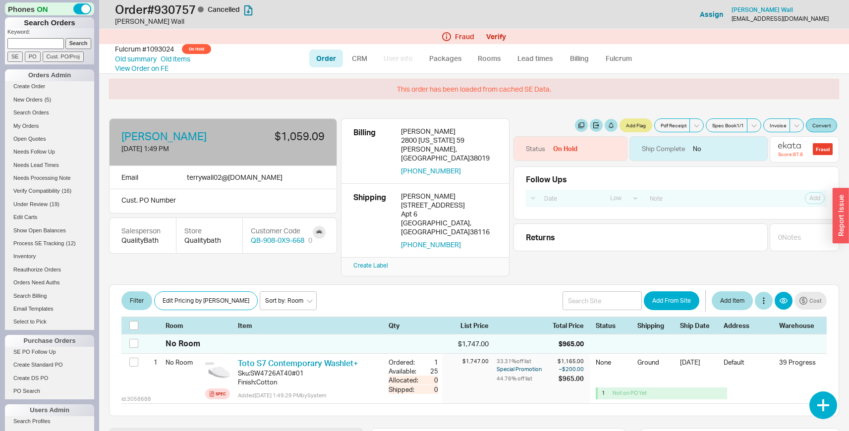
select select "LOW"
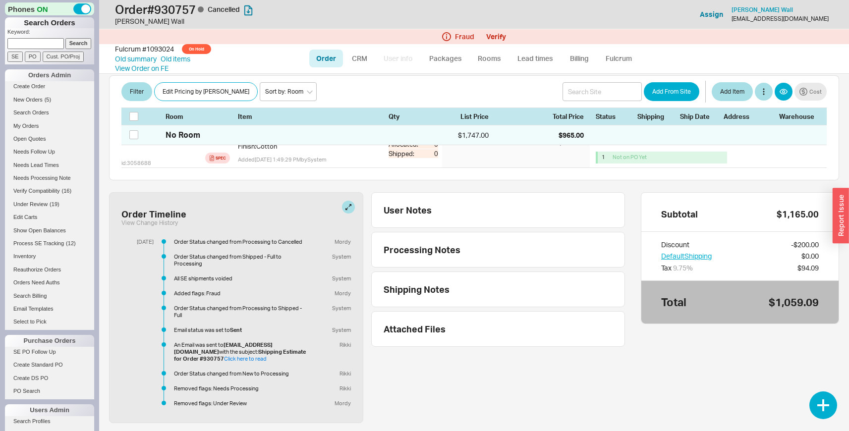
scroll to position [245, 0]
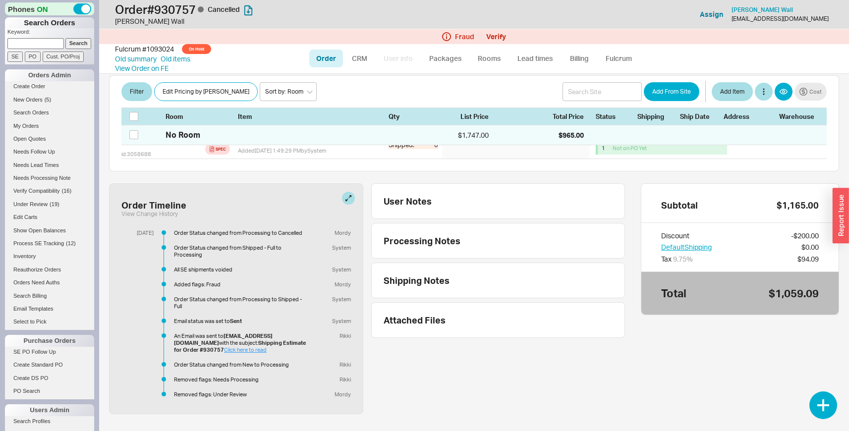
click at [239, 346] on link "Click here to read" at bounding box center [245, 349] width 43 height 7
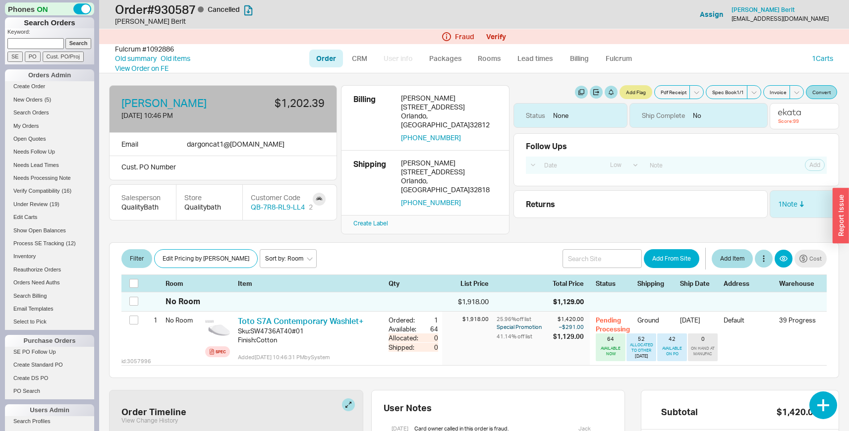
select select "LOW"
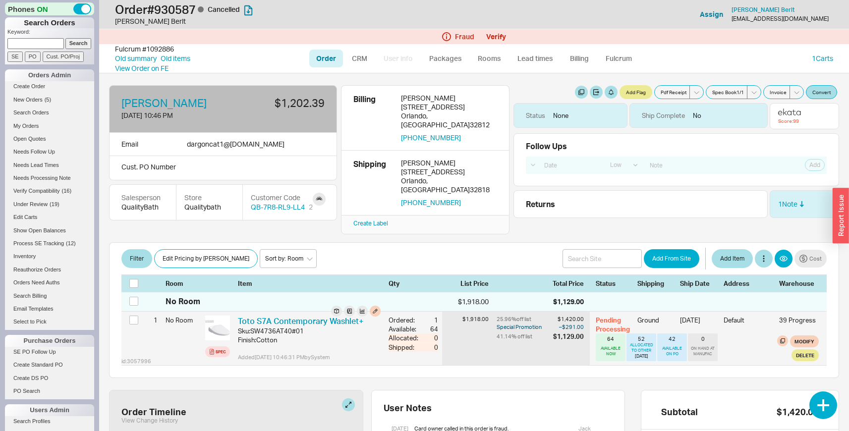
click at [258, 326] on div "SW4736AT40#01" at bounding box center [276, 330] width 53 height 9
copy div "SW4736AT40"
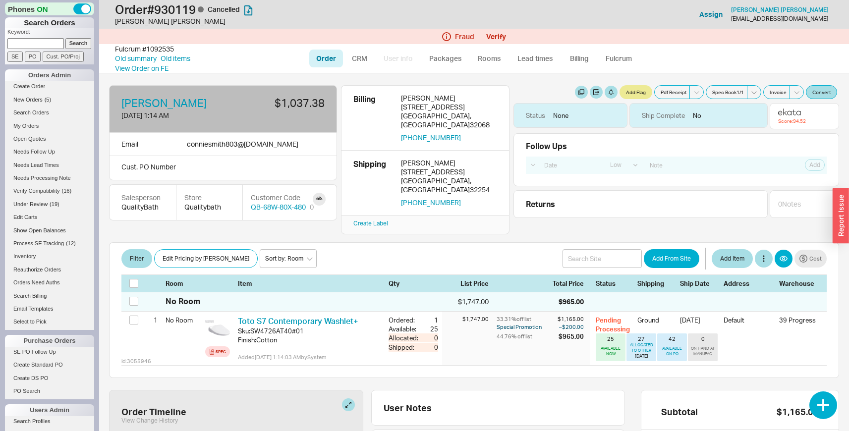
select select "LOW"
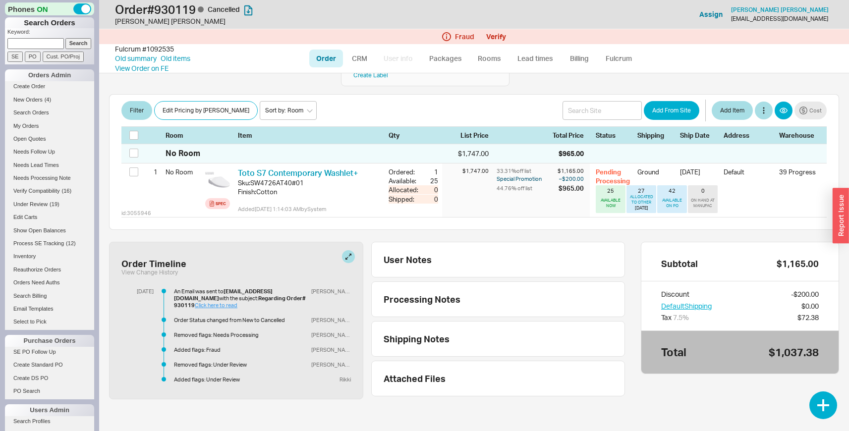
click at [237, 302] on link "Click here to read" at bounding box center [216, 305] width 43 height 7
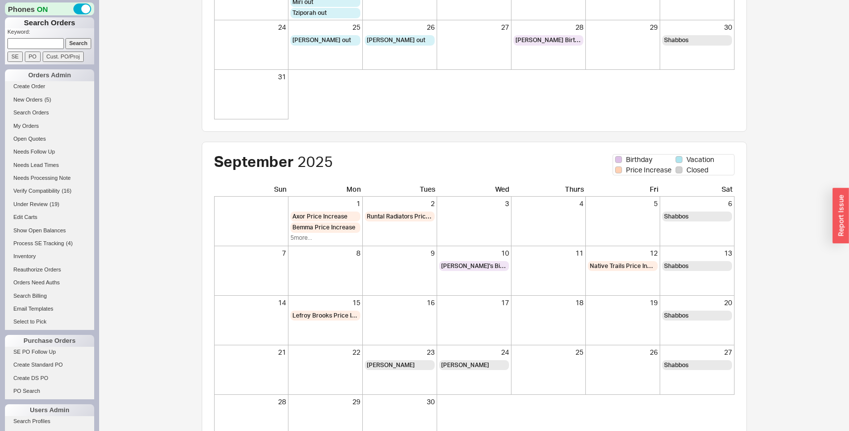
scroll to position [314, 0]
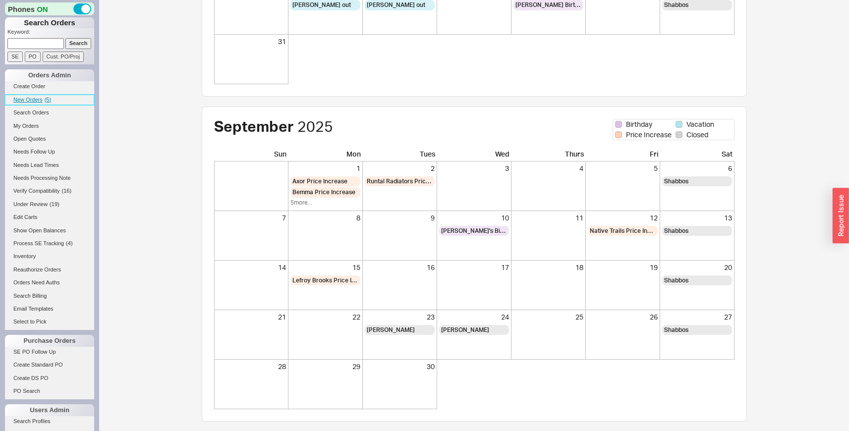
click at [48, 101] on span "( 5 )" at bounding box center [48, 100] width 6 height 6
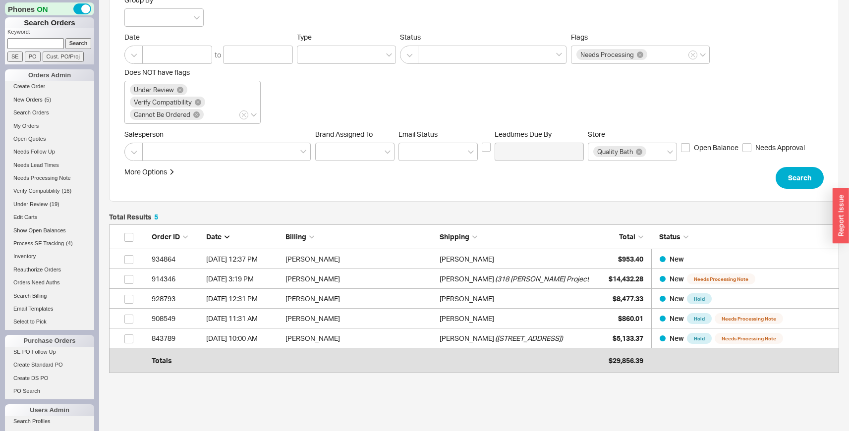
scroll to position [136, 722]
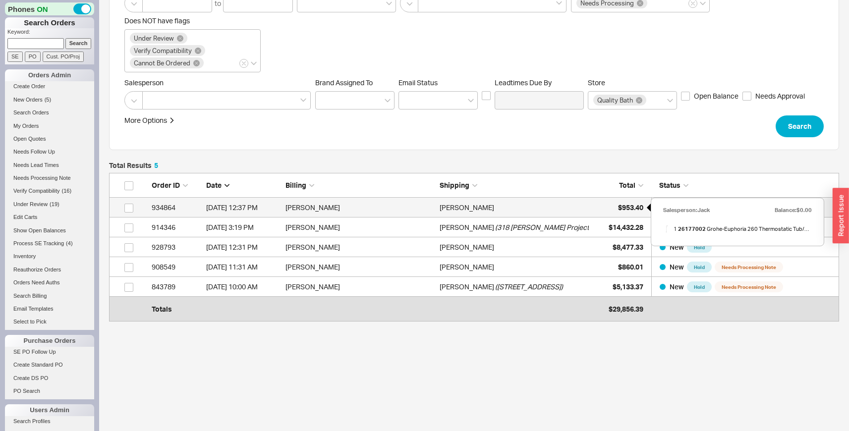
click at [610, 205] on div "$953.40" at bounding box center [618, 208] width 50 height 20
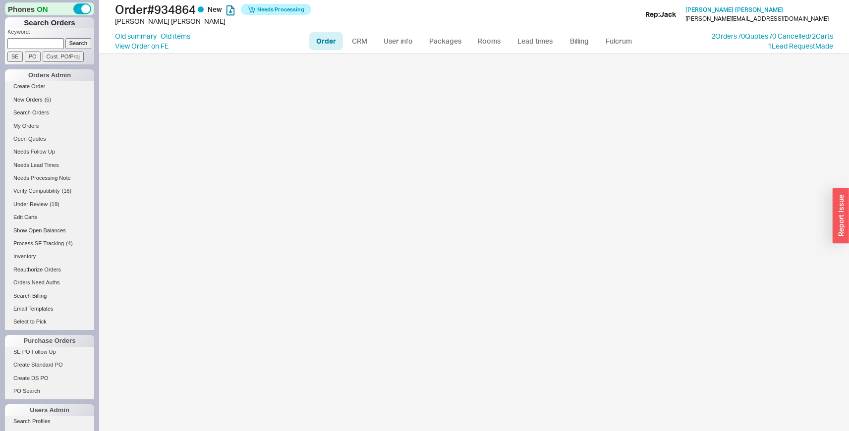
select select "LOW"
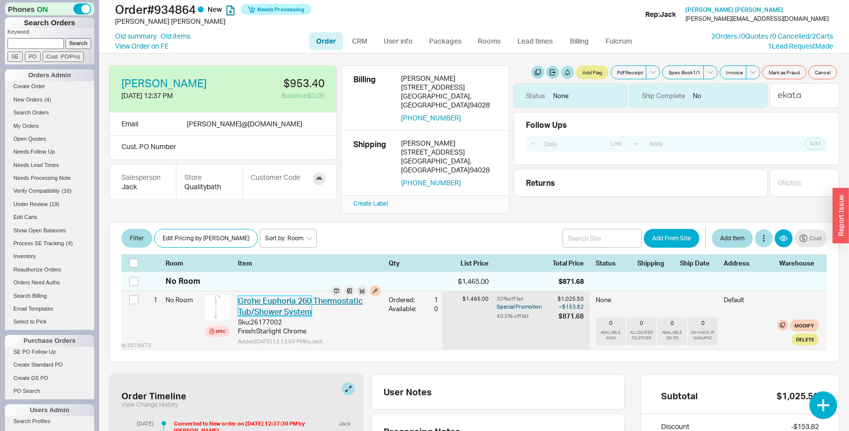
click at [285, 296] on link "Grohe Euphoria 260 Thermostatic Tub/Shower System" at bounding box center [300, 306] width 125 height 21
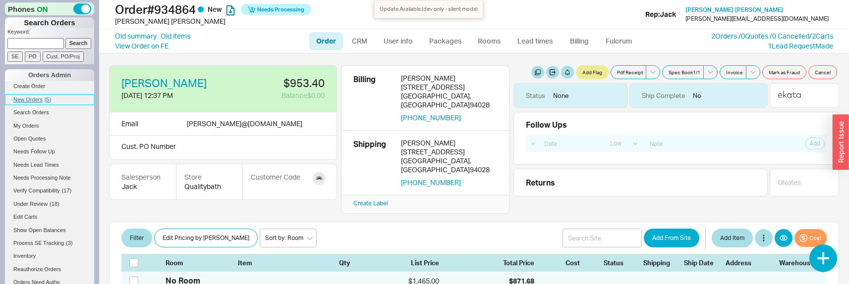
click at [37, 102] on span "New Orders" at bounding box center [27, 100] width 29 height 6
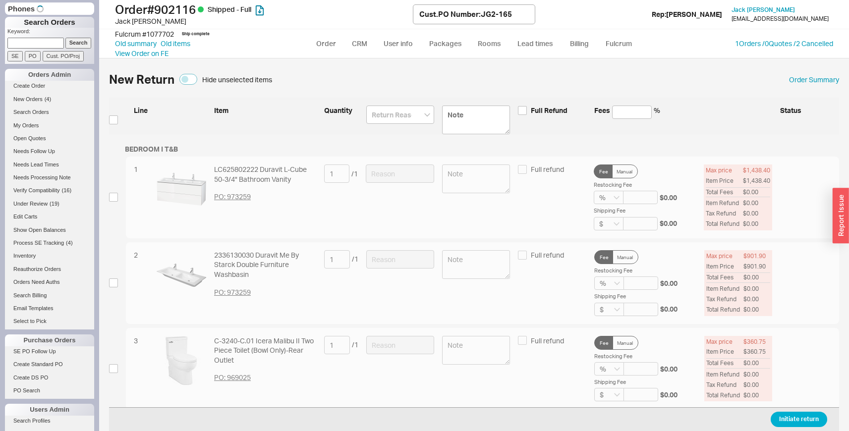
click at [412, 81] on div "New Return Hide unselected items Order Summary" at bounding box center [474, 79] width 730 height 22
click at [336, 40] on link "Order" at bounding box center [326, 44] width 34 height 18
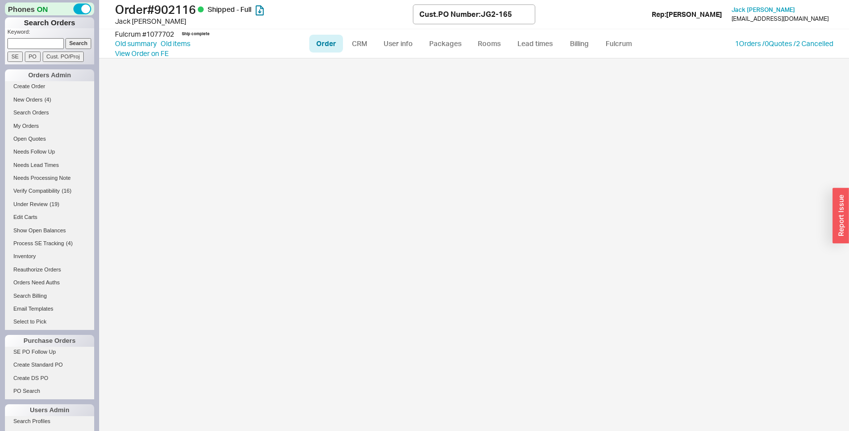
select select "LOW"
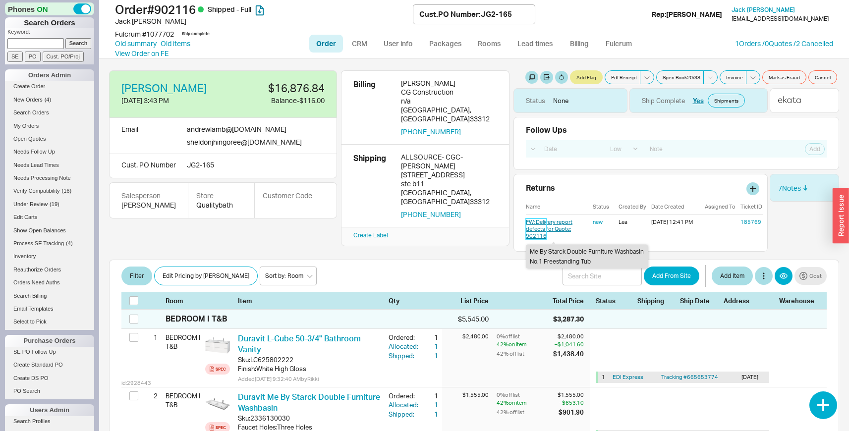
click at [538, 221] on link "FW: Delivery report defects for Quote: 902116" at bounding box center [549, 228] width 47 height 21
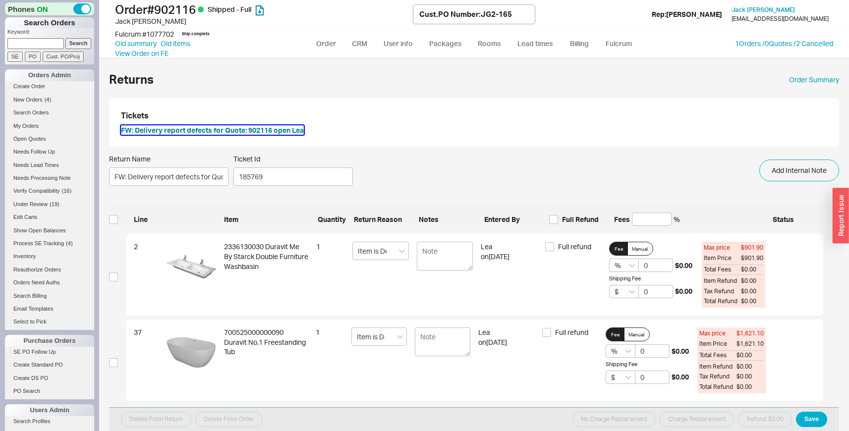
click at [291, 126] on button "FW: Delivery report defects for Quote: 902116 open Lea" at bounding box center [212, 130] width 183 height 10
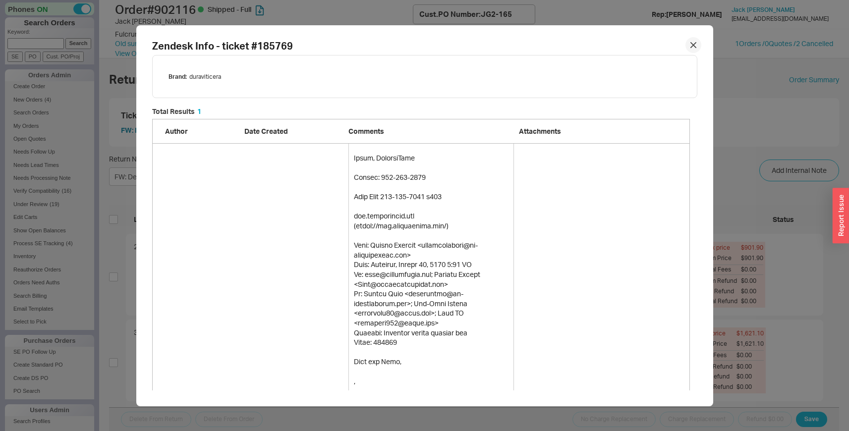
click at [690, 46] on icon at bounding box center [692, 44] width 5 height 5
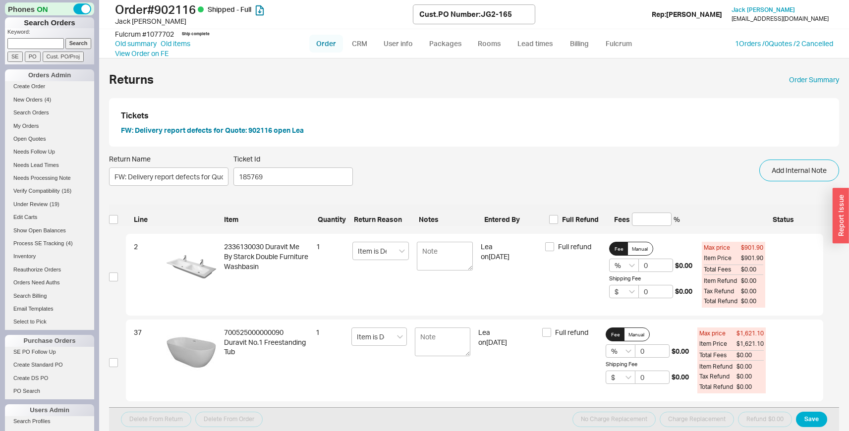
click at [332, 45] on link "Order" at bounding box center [326, 44] width 34 height 18
select select "LOW"
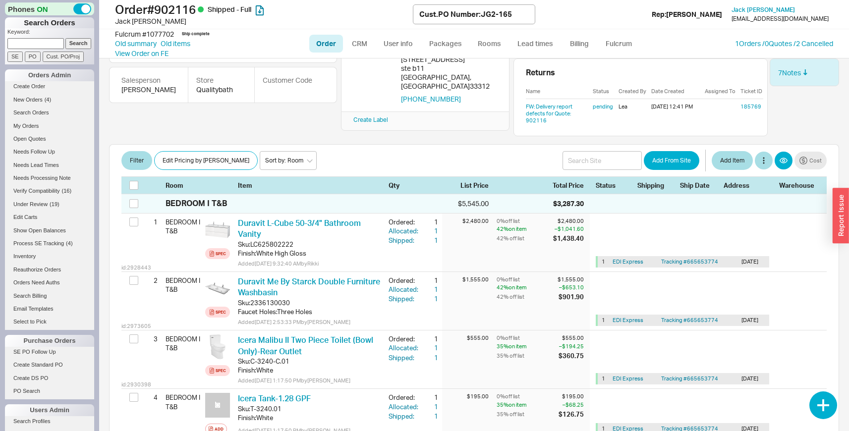
scroll to position [124, 0]
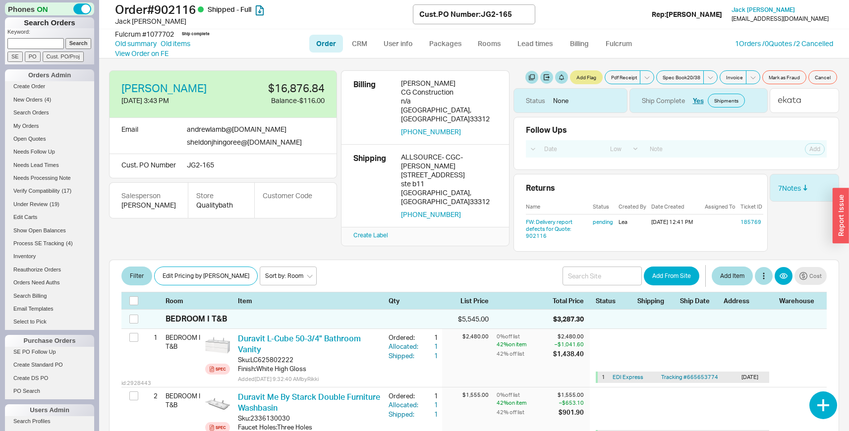
select select "LOW"
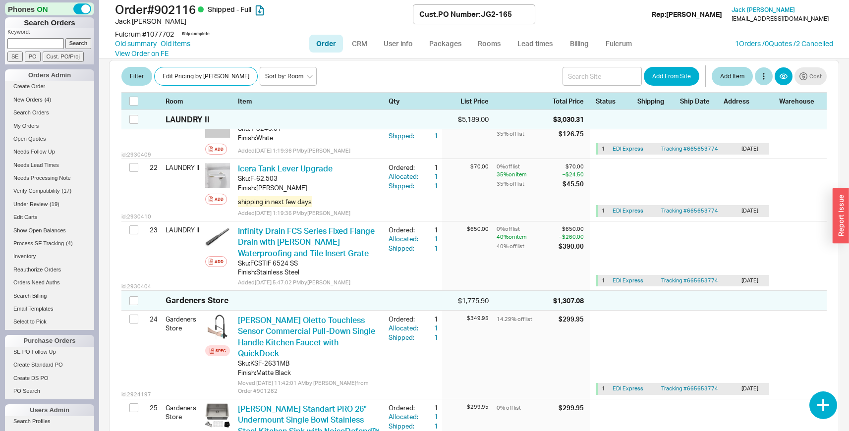
scroll to position [904, 0]
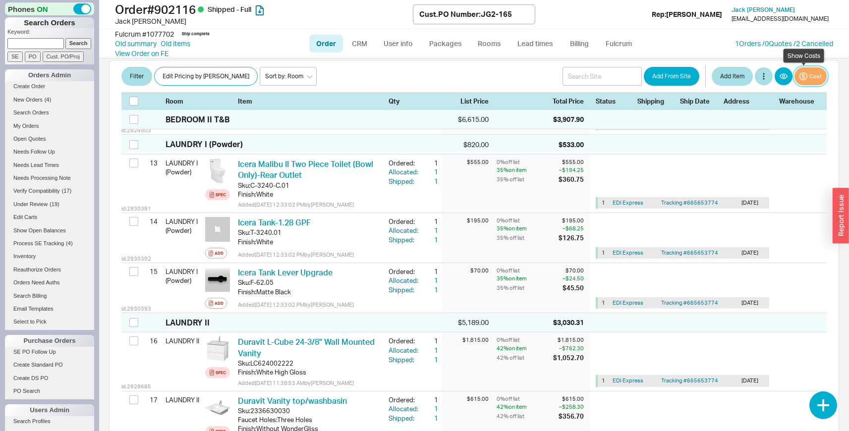
click at [814, 71] on button "Cost" at bounding box center [810, 76] width 32 height 18
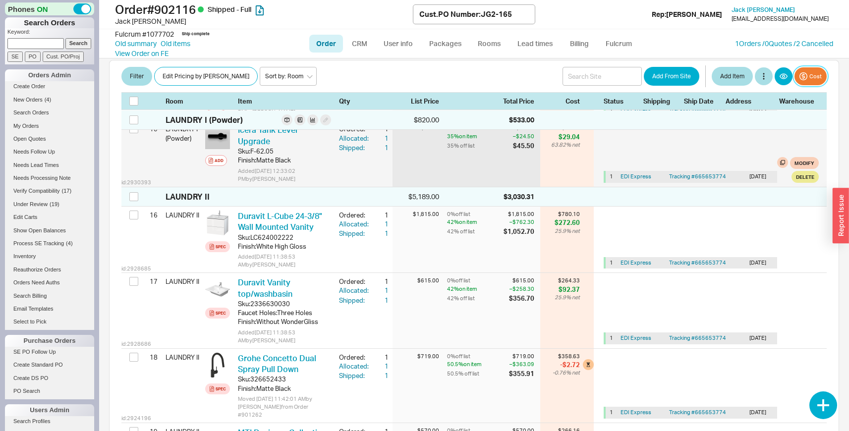
scroll to position [1082, 0]
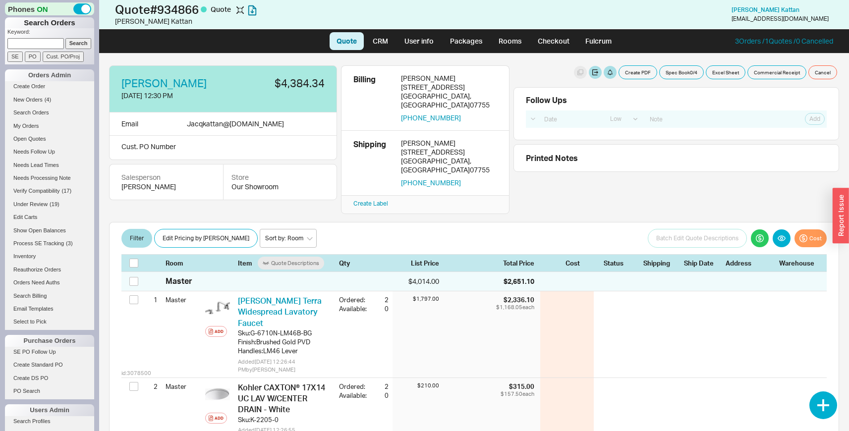
select select "LOW"
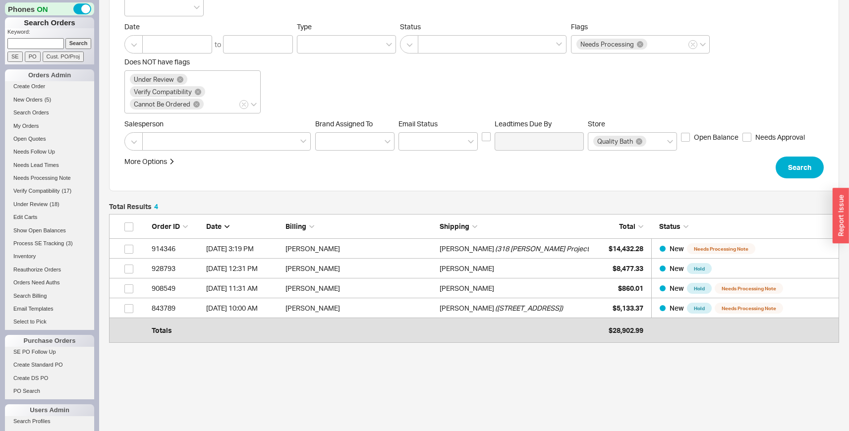
scroll to position [117, 0]
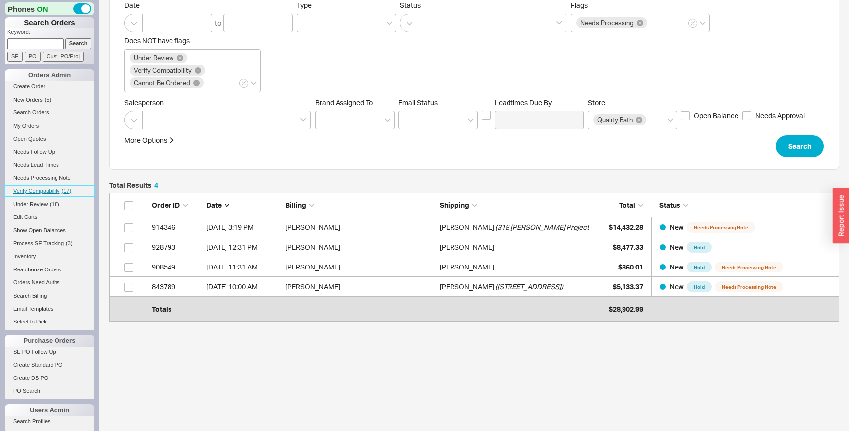
click at [48, 194] on link "Verify Compatibility ( 17 )" at bounding box center [49, 191] width 89 height 10
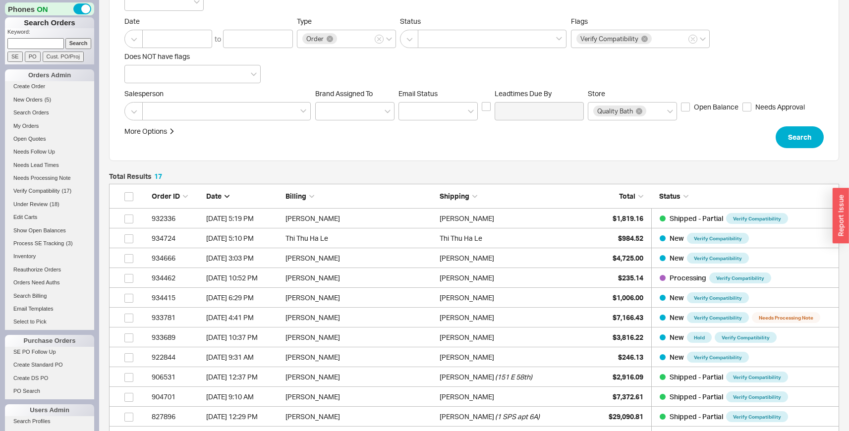
scroll to position [106, 0]
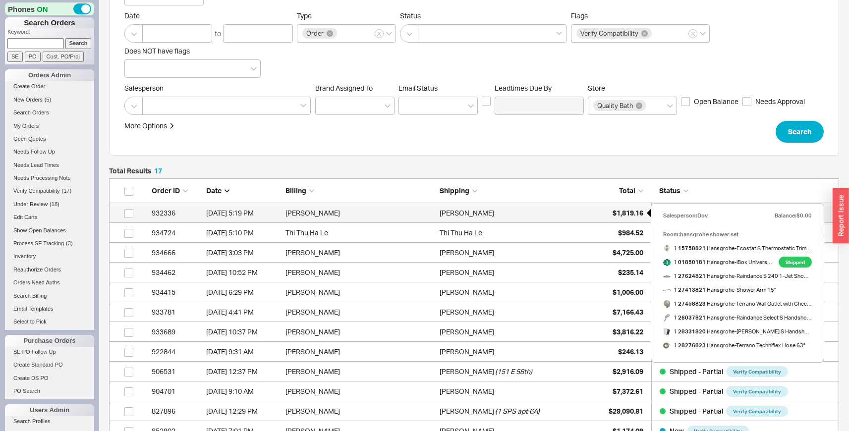
click at [612, 214] on span "$1,819.16" at bounding box center [627, 213] width 31 height 8
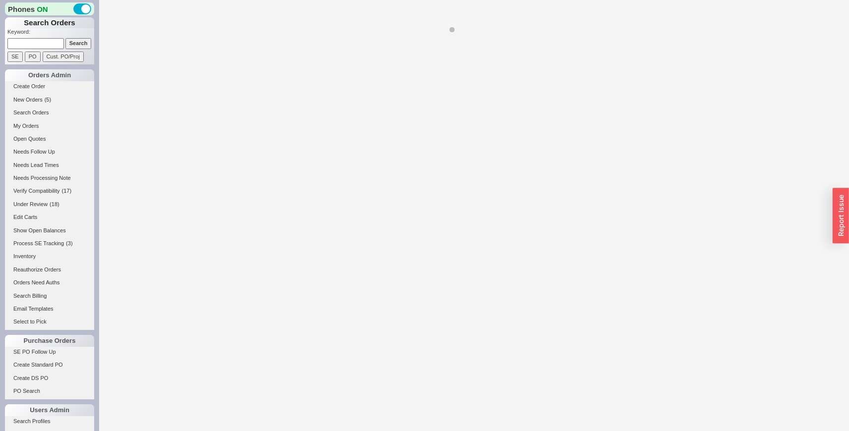
select select "LOW"
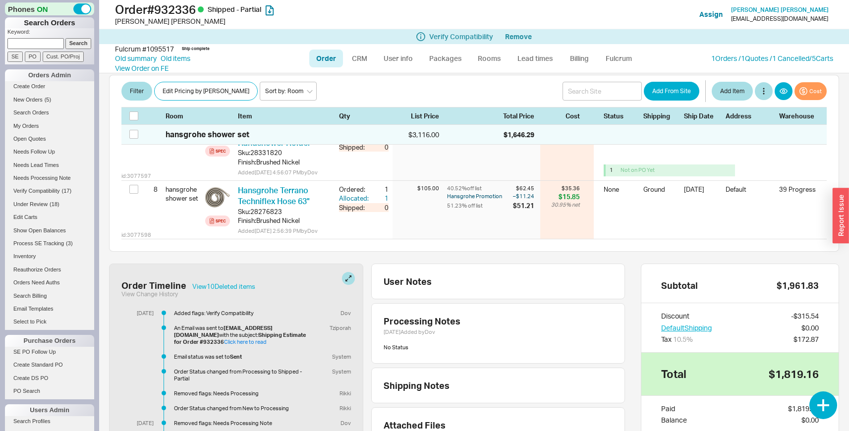
scroll to position [772, 0]
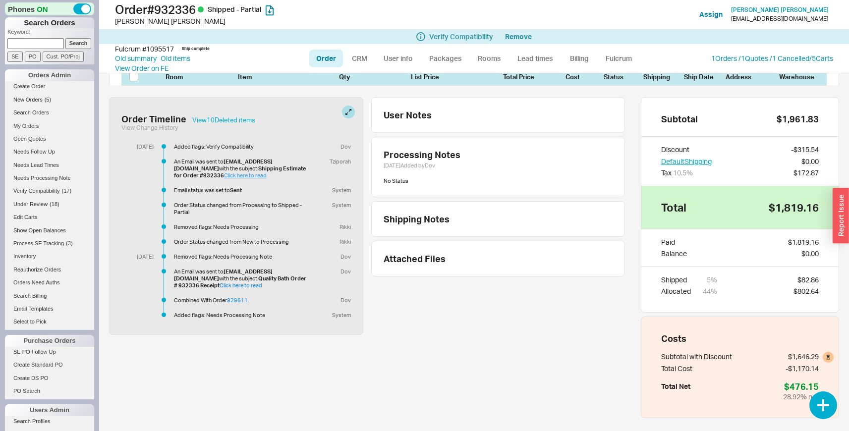
click at [224, 172] on link "Click here to read" at bounding box center [245, 175] width 43 height 7
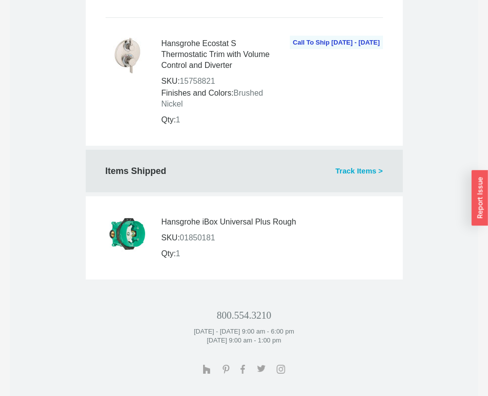
scroll to position [1457, 0]
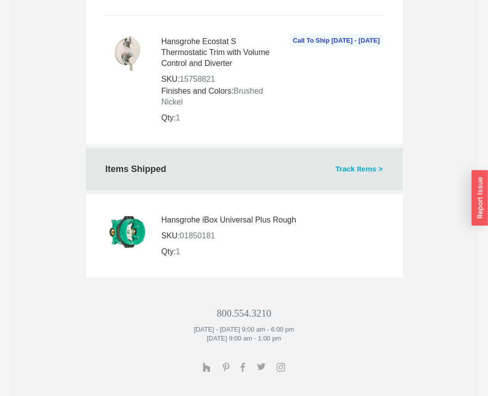
click at [361, 170] on link "Track Items >" at bounding box center [322, 168] width 121 height 11
